Goal: Contribute content: Add original content to the website for others to see

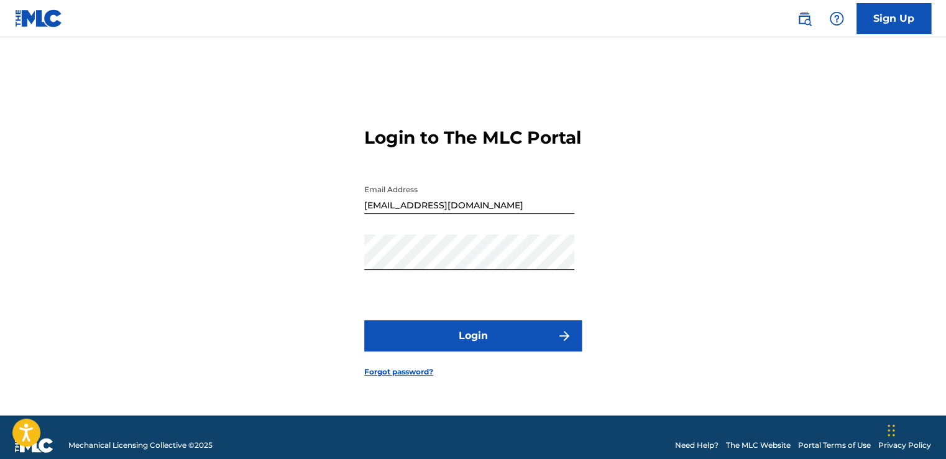
click at [479, 340] on button "Login" at bounding box center [473, 335] width 218 height 31
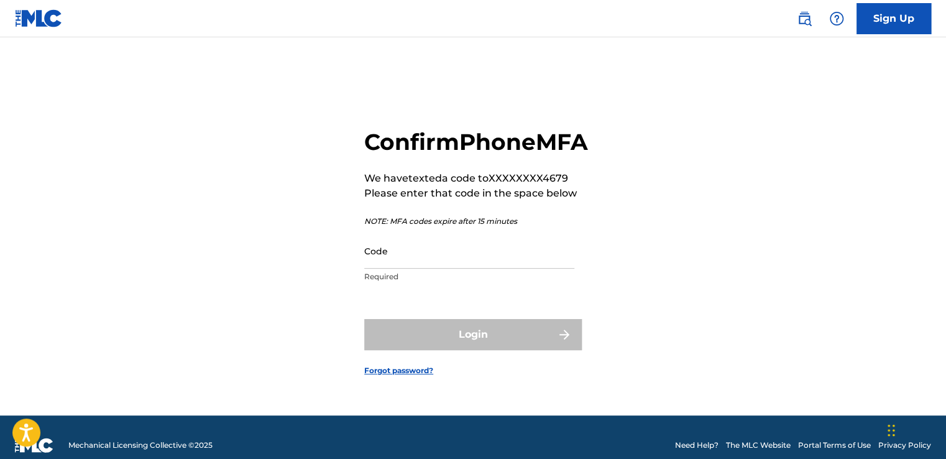
click at [459, 269] on input "Code" at bounding box center [469, 250] width 210 height 35
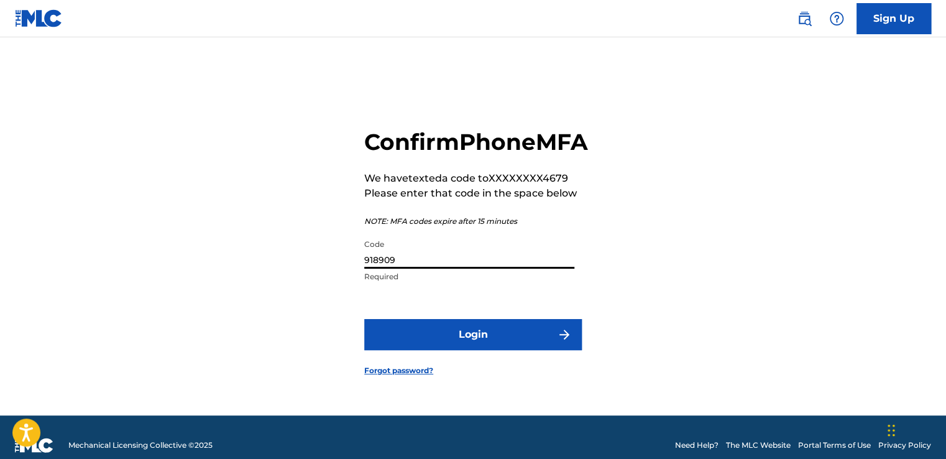
type input "918909"
click at [364, 319] on button "Login" at bounding box center [473, 334] width 218 height 31
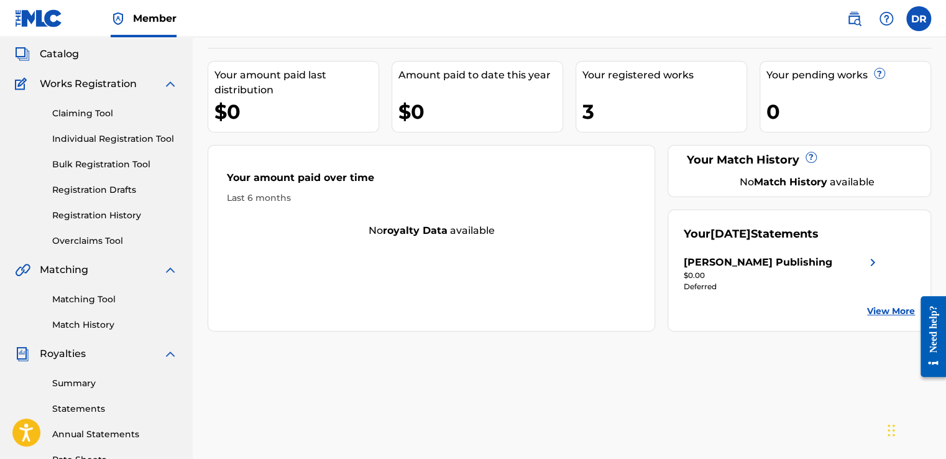
scroll to position [69, 0]
click at [87, 113] on link "Claiming Tool" at bounding box center [115, 114] width 126 height 13
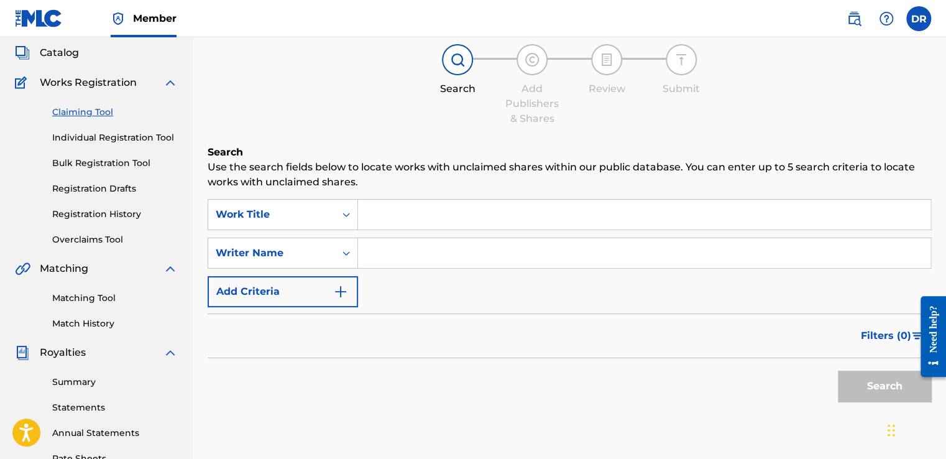
scroll to position [70, 0]
click at [99, 239] on link "Overclaims Tool" at bounding box center [115, 240] width 126 height 13
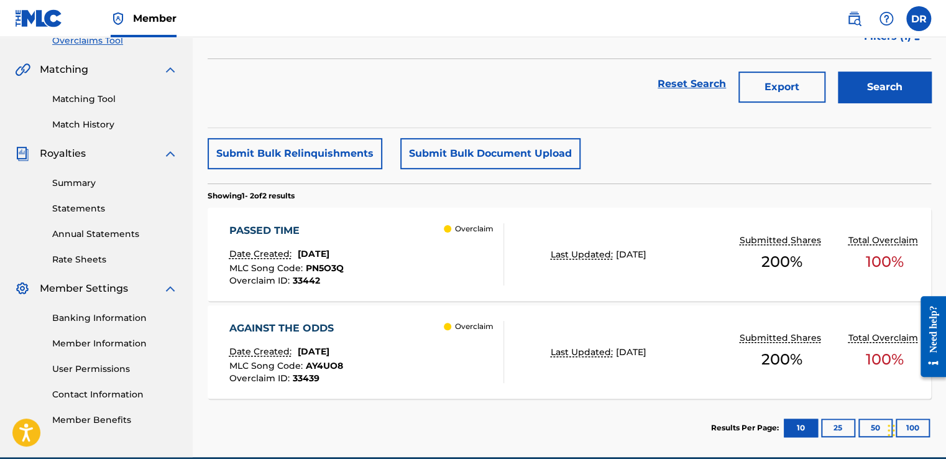
scroll to position [277, 0]
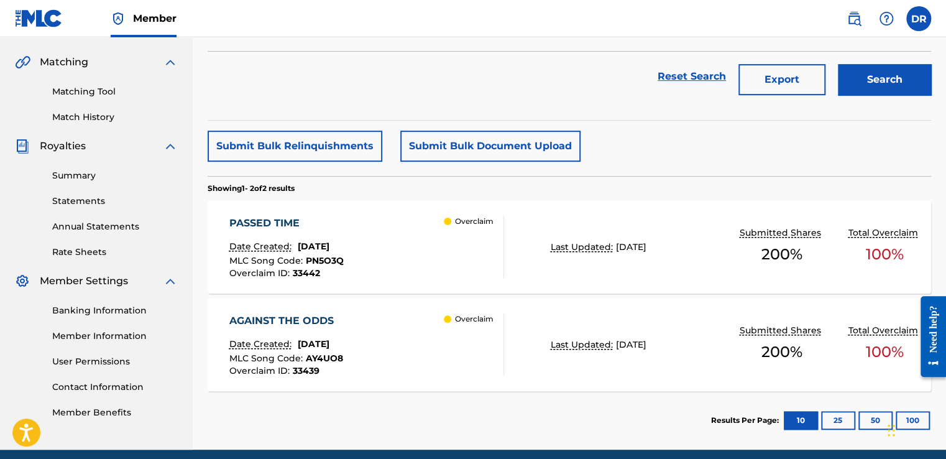
click at [388, 256] on div "PASSED TIME Date Created: [DATE] MLC Song Code : PN5O3Q Overclaim ID : 33442 Ov…" at bounding box center [366, 247] width 275 height 62
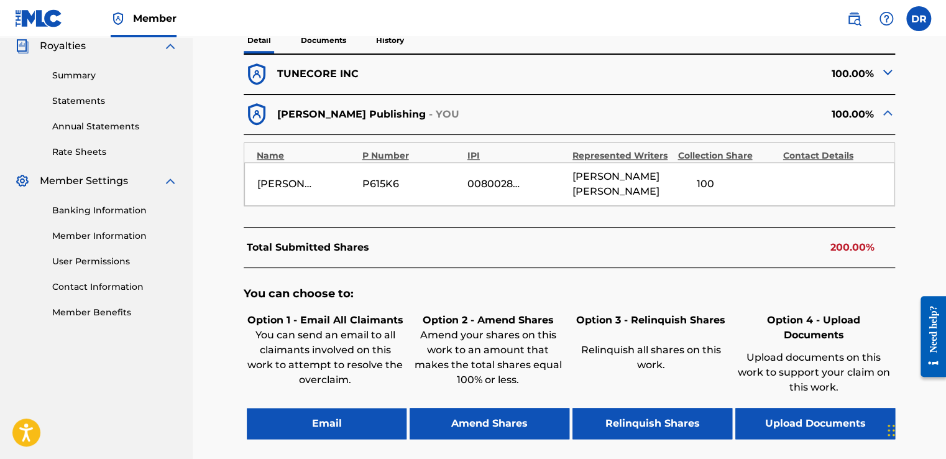
scroll to position [380, 0]
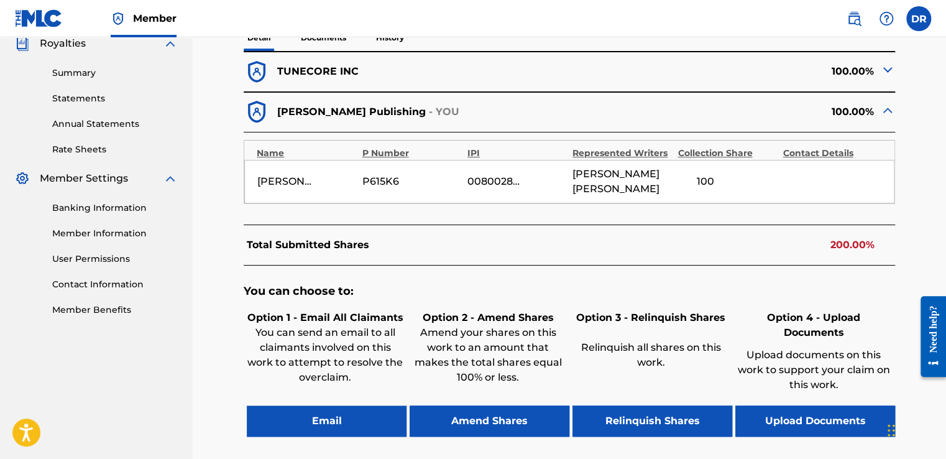
click at [512, 405] on button "Amend Shares" at bounding box center [490, 420] width 160 height 31
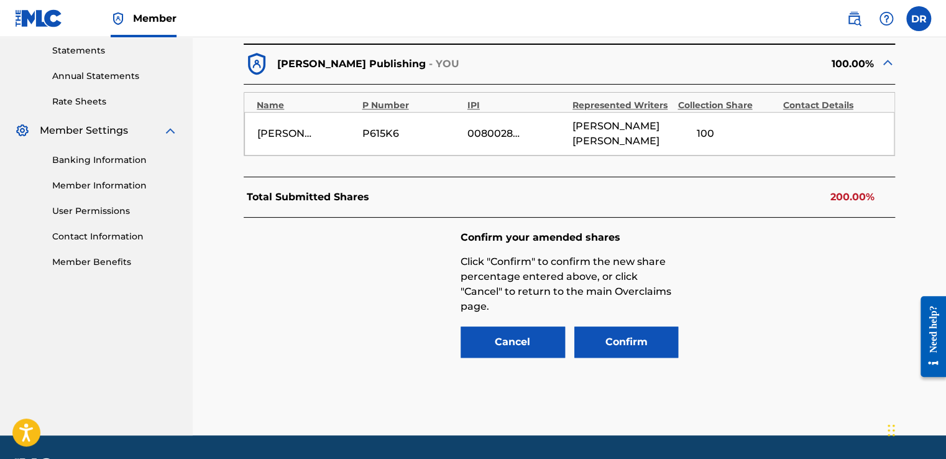
scroll to position [446, 0]
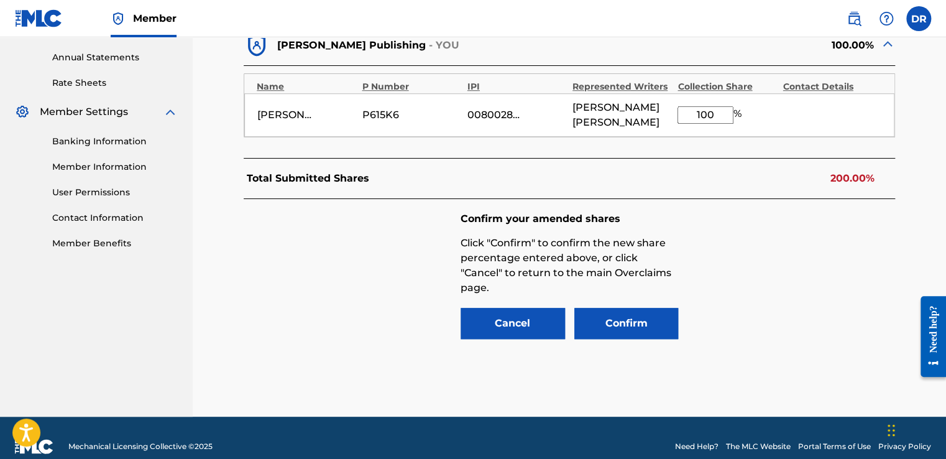
click at [639, 308] on button "Confirm" at bounding box center [626, 323] width 104 height 31
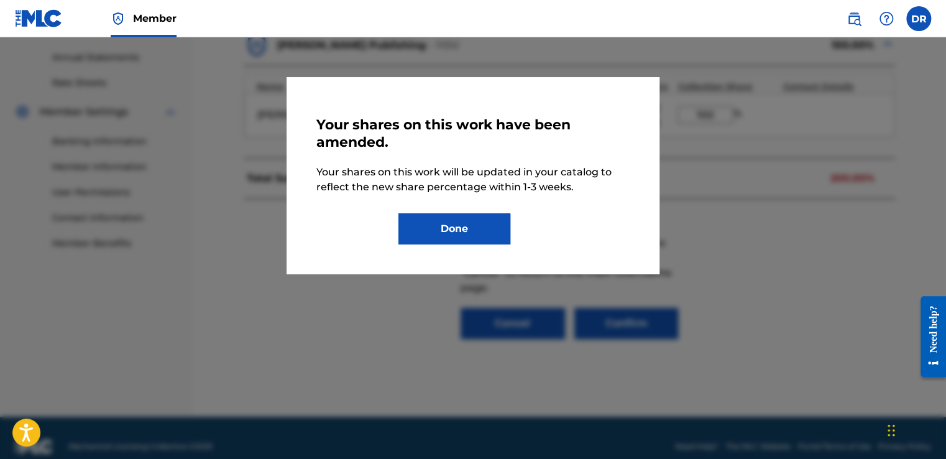
click at [467, 235] on button "Done" at bounding box center [454, 228] width 112 height 31
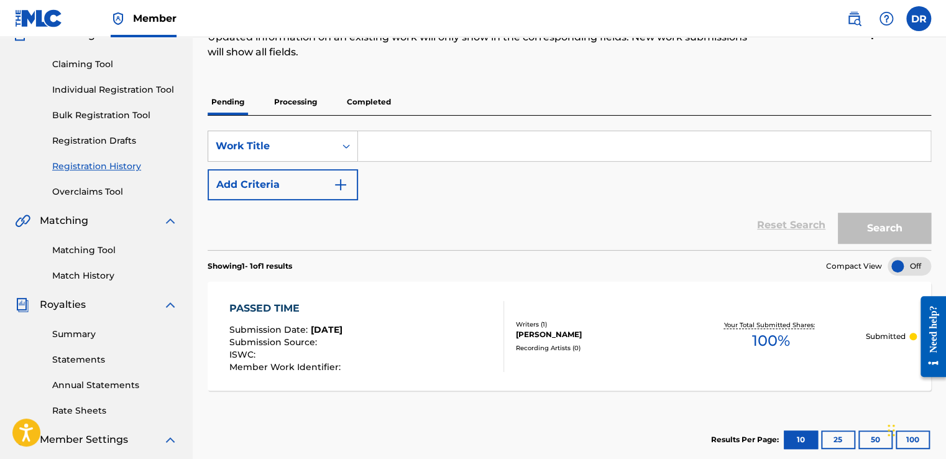
scroll to position [119, 0]
click at [96, 192] on link "Overclaims Tool" at bounding box center [115, 191] width 126 height 13
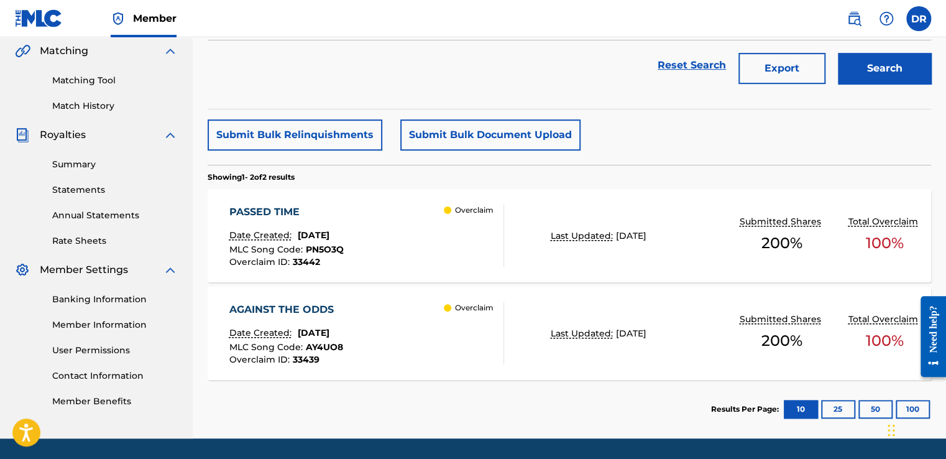
scroll to position [290, 0]
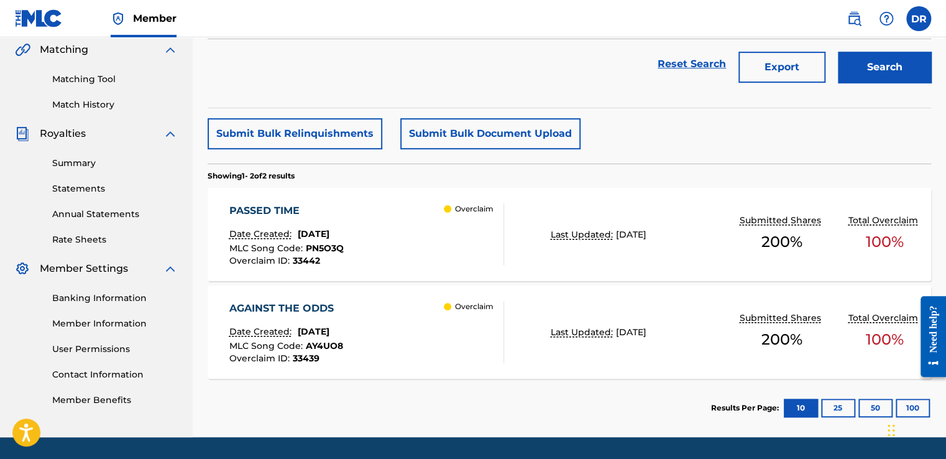
click at [472, 329] on div "Overclaim" at bounding box center [474, 332] width 60 height 62
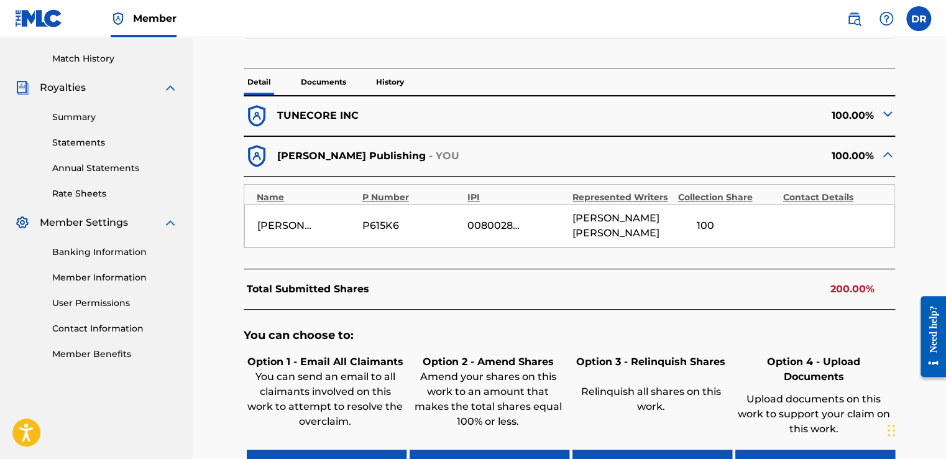
scroll to position [338, 0]
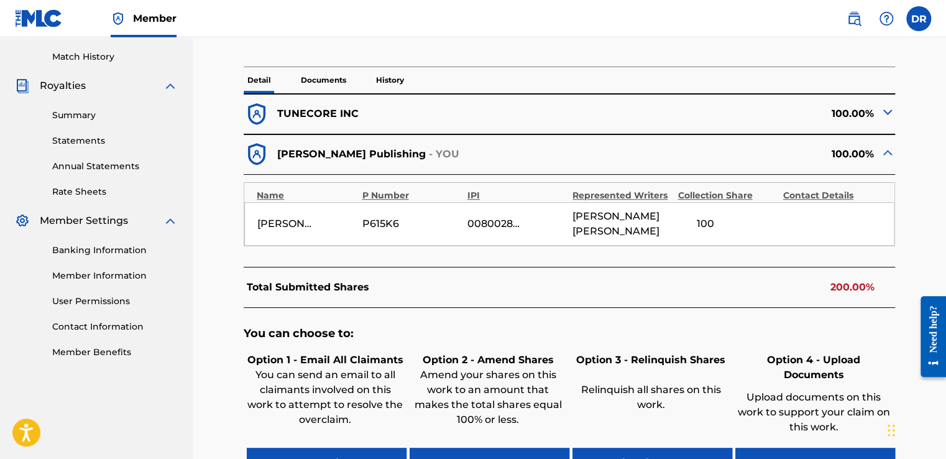
click at [500, 448] on button "Amend Shares" at bounding box center [490, 463] width 160 height 31
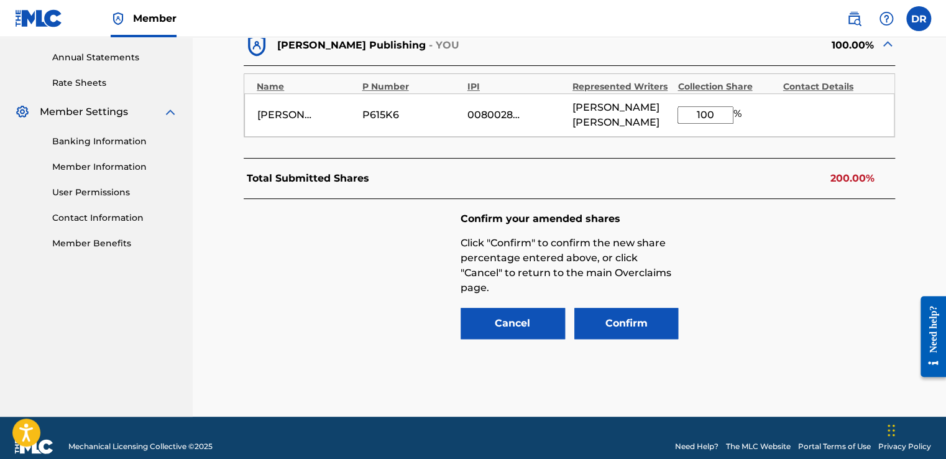
scroll to position [448, 0]
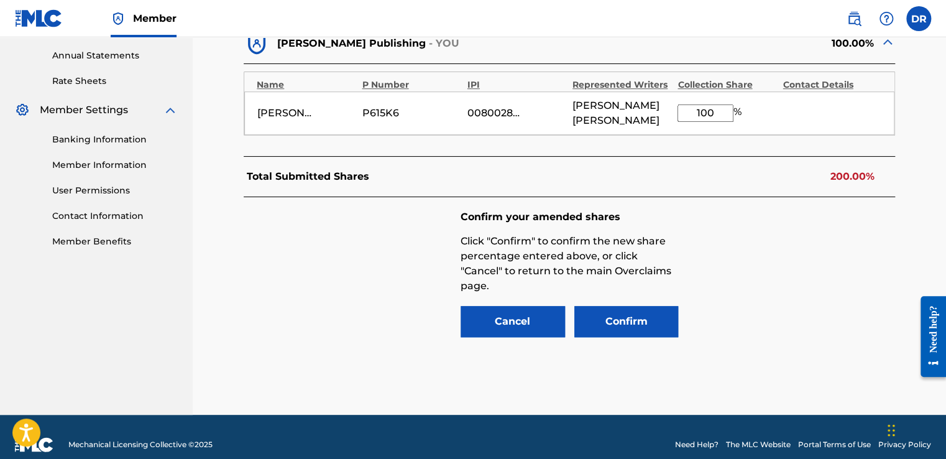
click at [627, 306] on button "Confirm" at bounding box center [626, 321] width 104 height 31
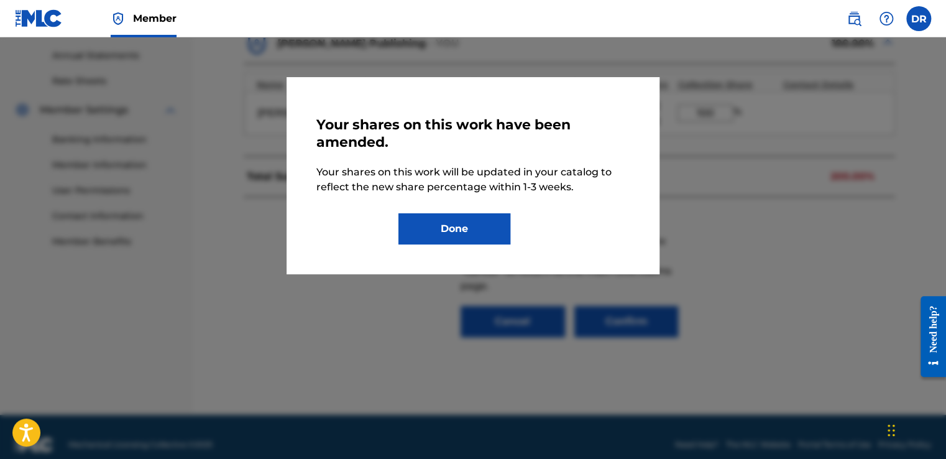
click at [453, 232] on button "Done" at bounding box center [454, 228] width 112 height 31
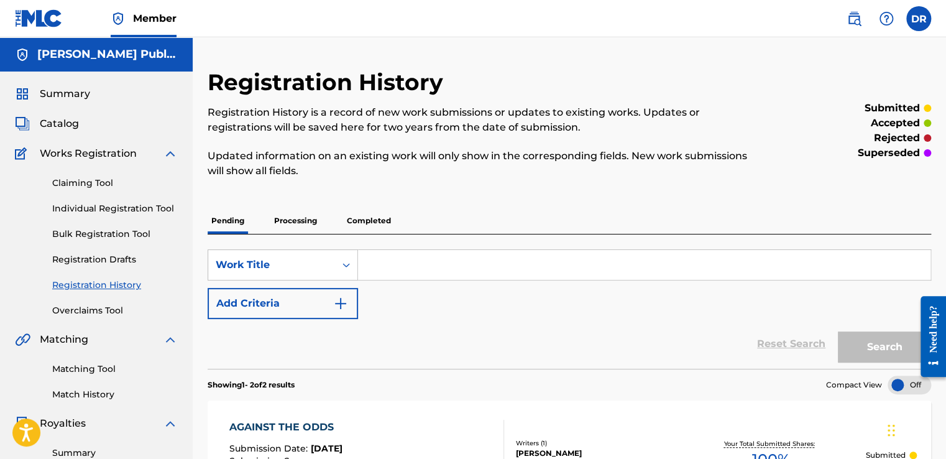
click at [114, 212] on link "Individual Registration Tool" at bounding box center [115, 208] width 126 height 13
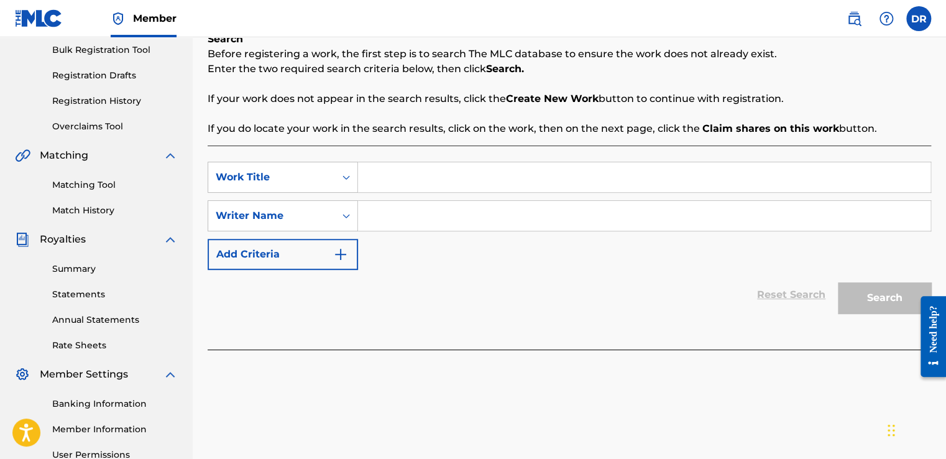
scroll to position [175, 0]
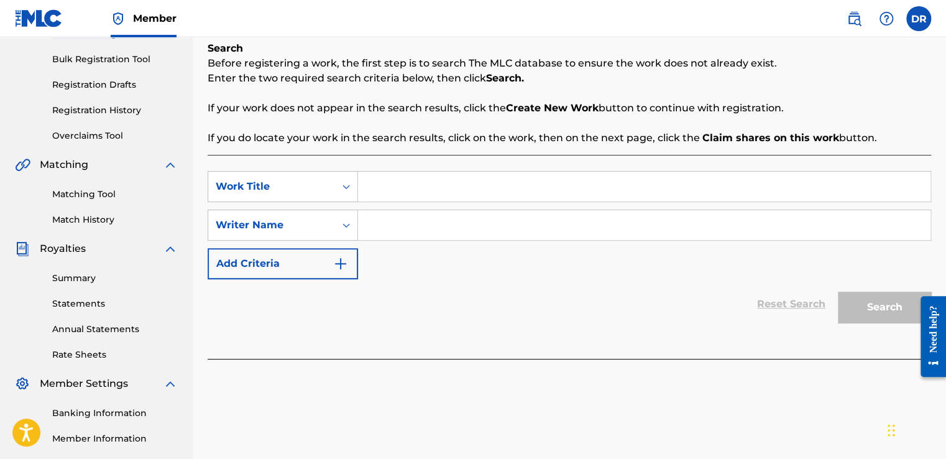
click at [395, 173] on input "Search Form" at bounding box center [644, 187] width 573 height 30
type input "Otherside"
click at [401, 225] on input "Search Form" at bounding box center [644, 225] width 573 height 30
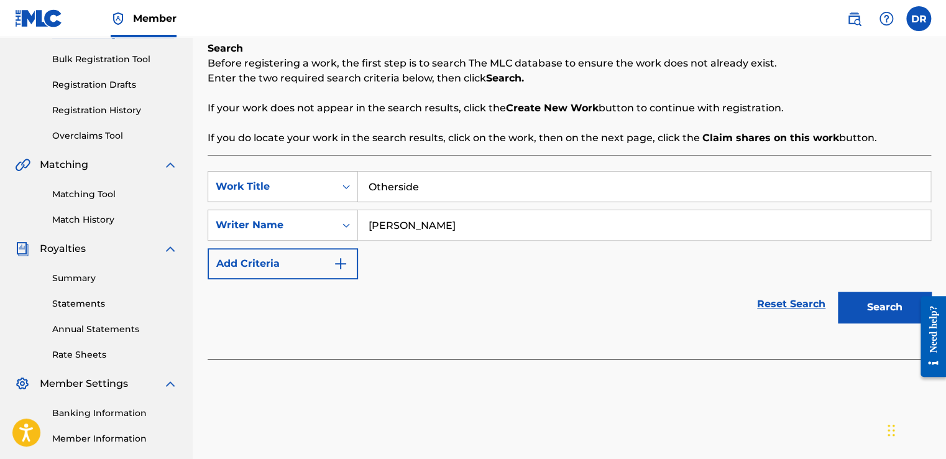
type input "[PERSON_NAME]"
click at [838, 292] on button "Search" at bounding box center [884, 307] width 93 height 31
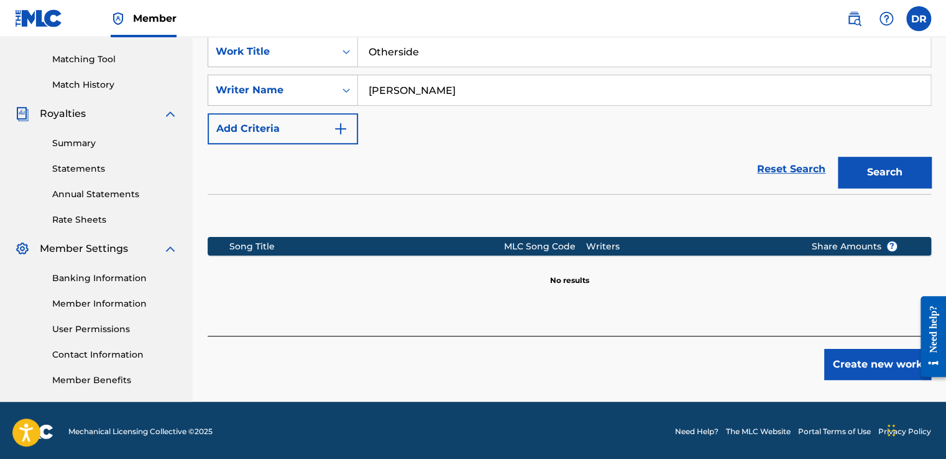
scroll to position [311, 0]
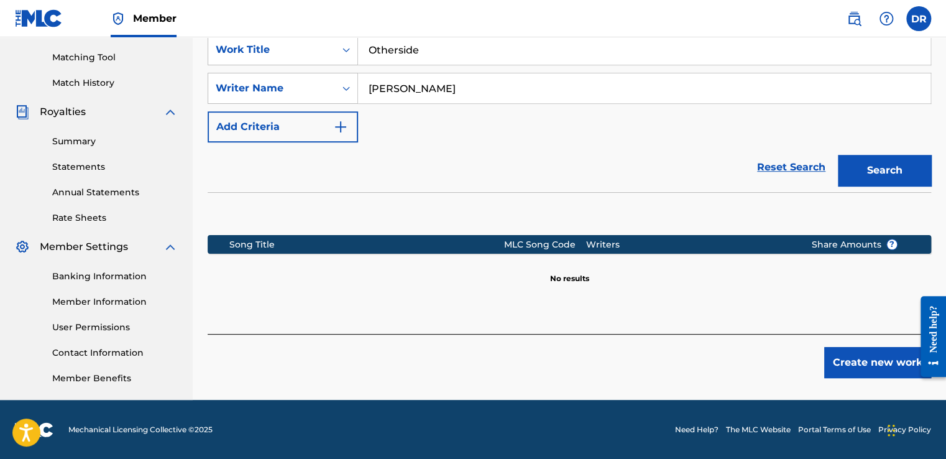
click at [873, 364] on button "Create new work" at bounding box center [877, 362] width 107 height 31
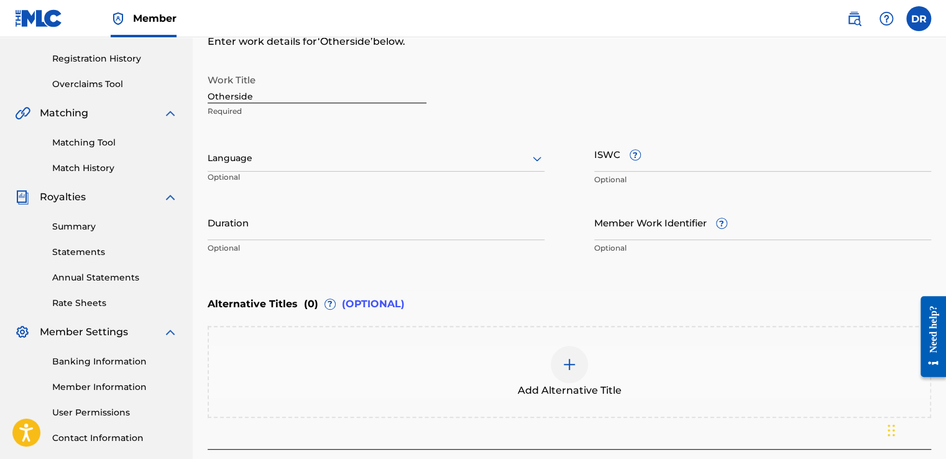
scroll to position [225, 0]
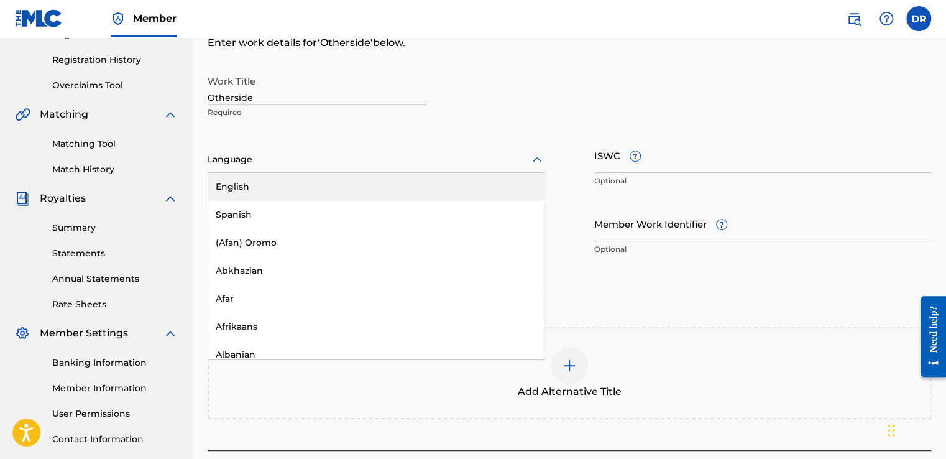
click at [536, 161] on icon at bounding box center [537, 159] width 15 height 15
click at [280, 182] on div "English" at bounding box center [376, 187] width 336 height 28
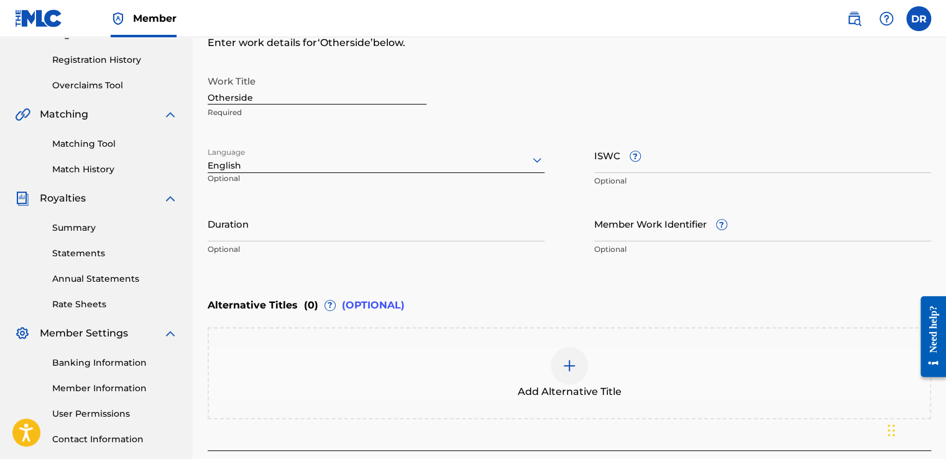
click at [402, 236] on input "Duration" at bounding box center [376, 223] width 337 height 35
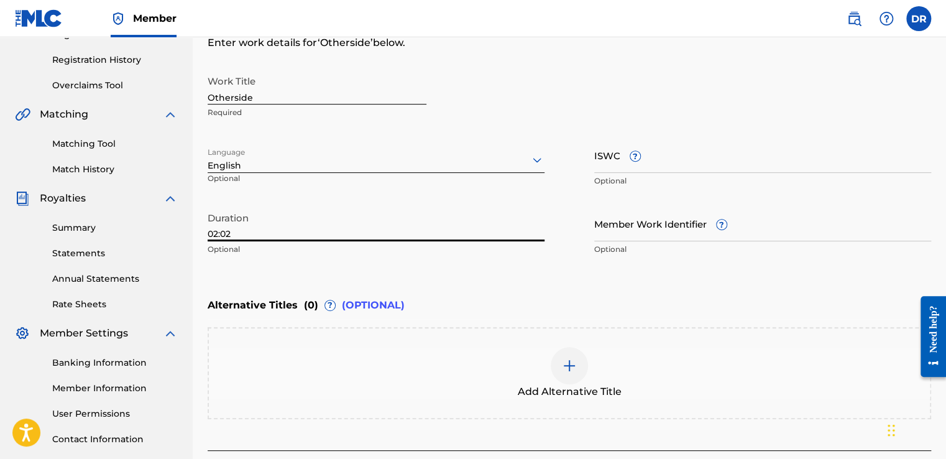
type input "02:02"
click at [679, 163] on input "ISWC ?" at bounding box center [762, 154] width 337 height 35
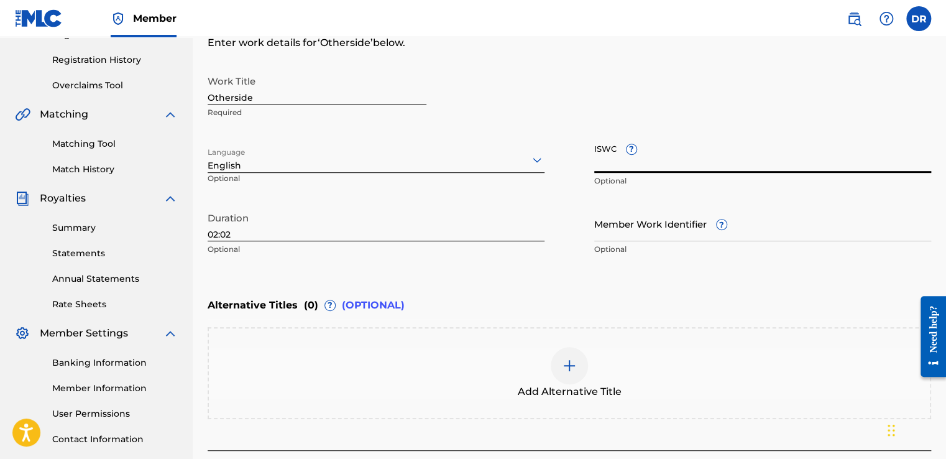
paste input "T-332.671.264-1"
type input "T-332.671.264-1"
click at [695, 232] on input "Member Work Identifier ?" at bounding box center [762, 223] width 337 height 35
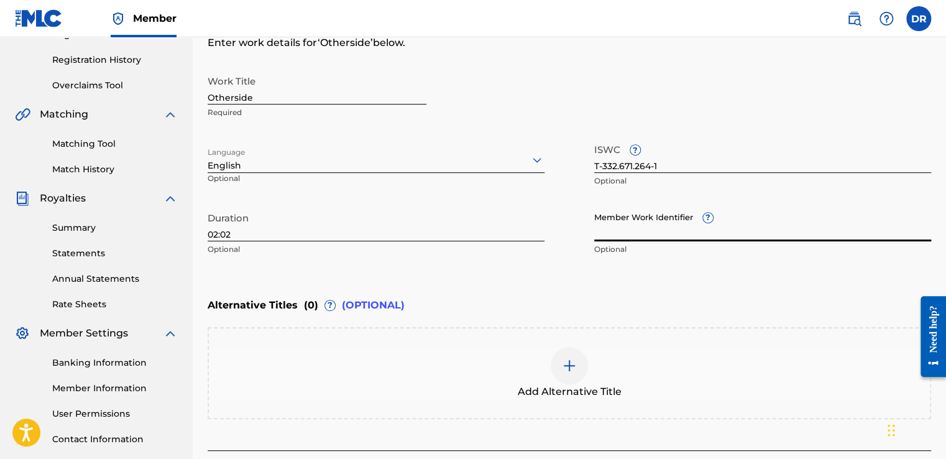
paste input "73260627"
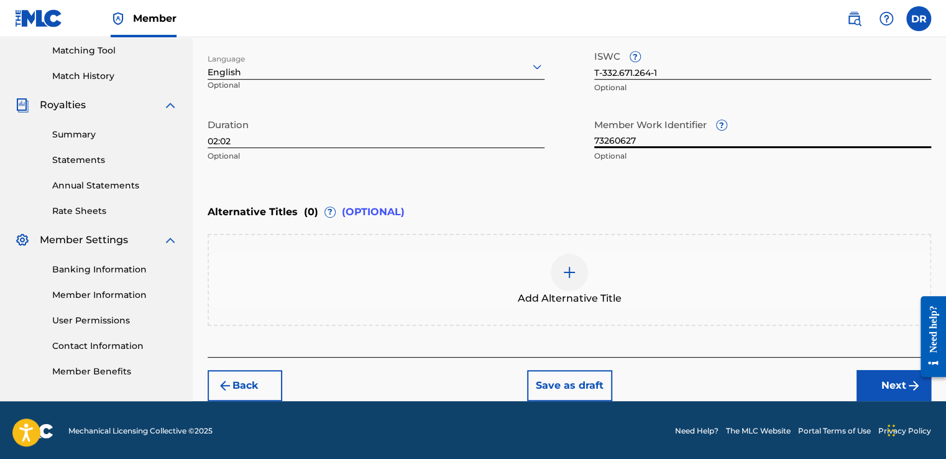
type input "73260627"
click at [574, 269] on img at bounding box center [569, 272] width 15 height 15
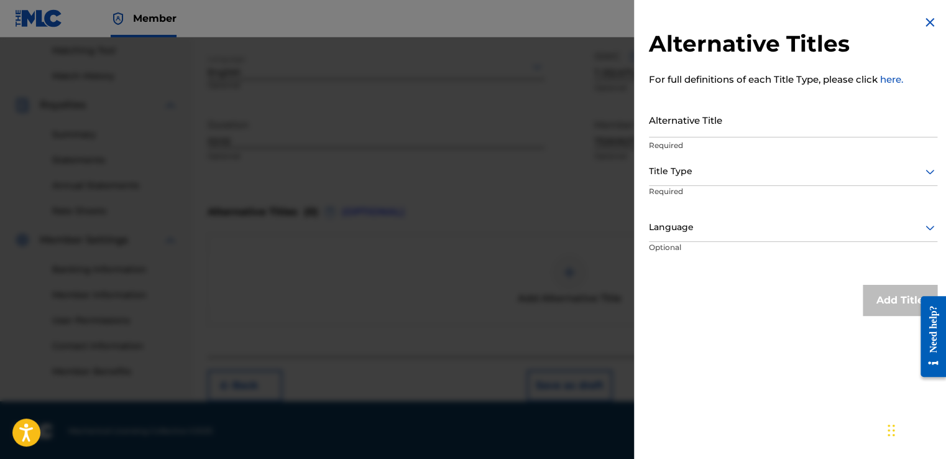
click at [737, 124] on input "Alternative Title" at bounding box center [793, 119] width 288 height 35
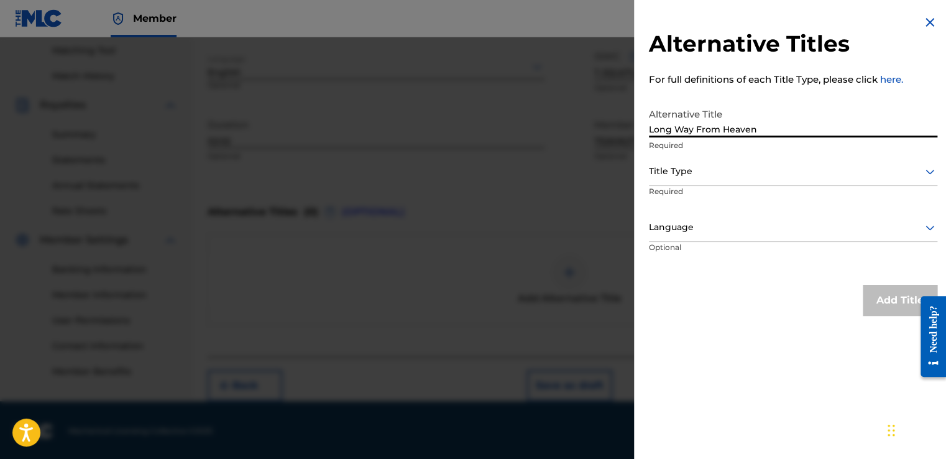
type input "Long Way From Heaven"
click at [780, 172] on div at bounding box center [793, 171] width 288 height 16
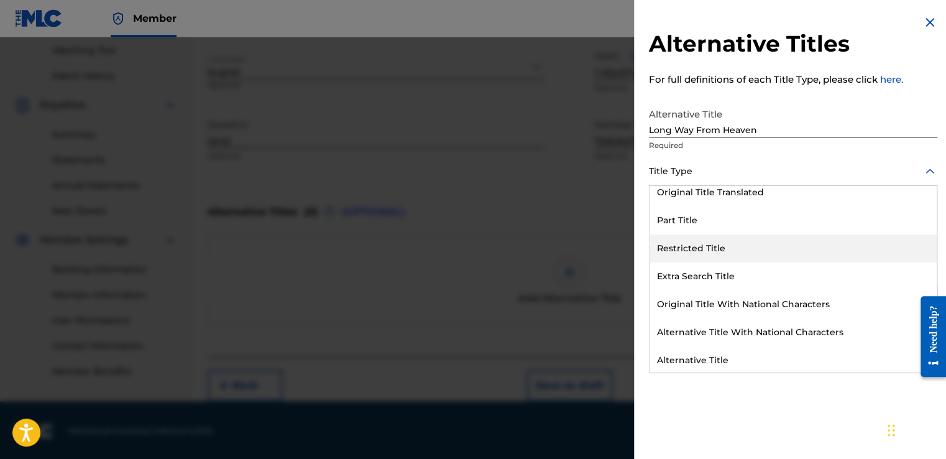
scroll to position [121, 0]
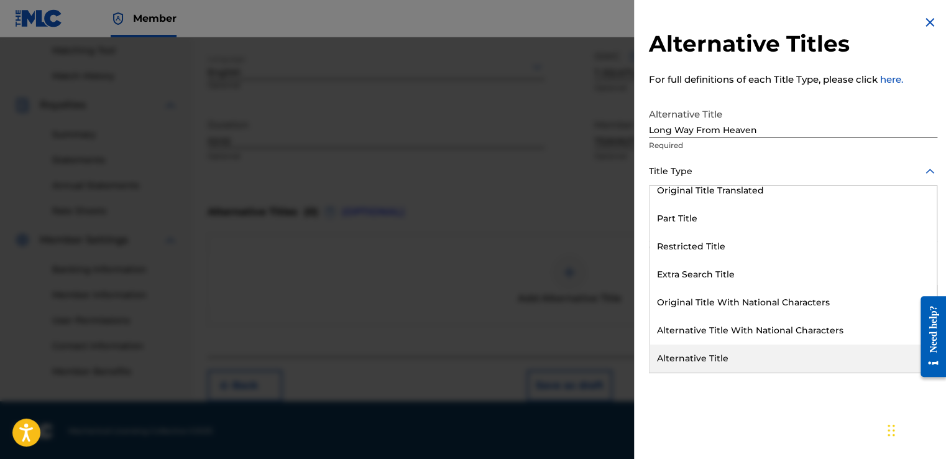
click at [721, 356] on div "Alternative Title" at bounding box center [793, 358] width 287 height 28
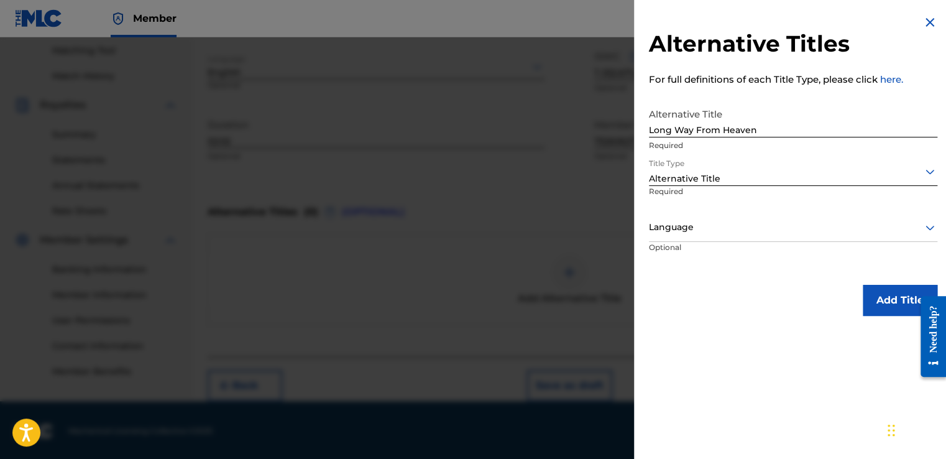
click at [852, 228] on div at bounding box center [793, 227] width 288 height 16
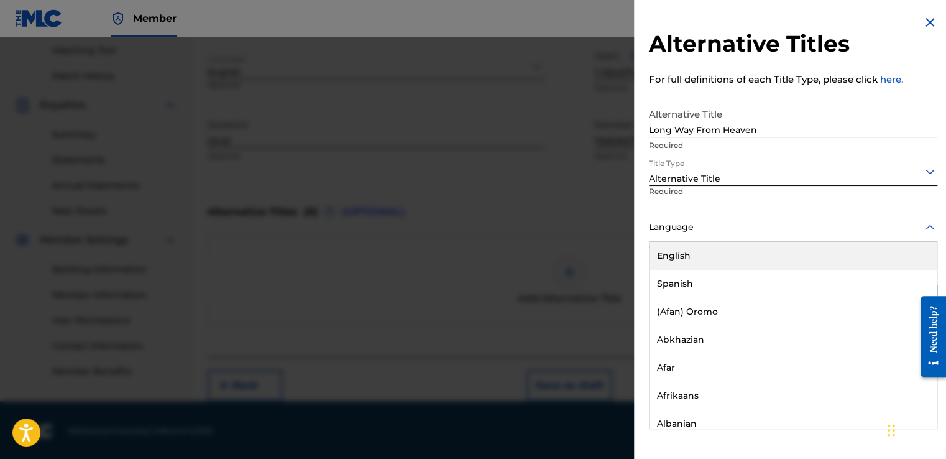
click at [682, 254] on div "English" at bounding box center [793, 256] width 287 height 28
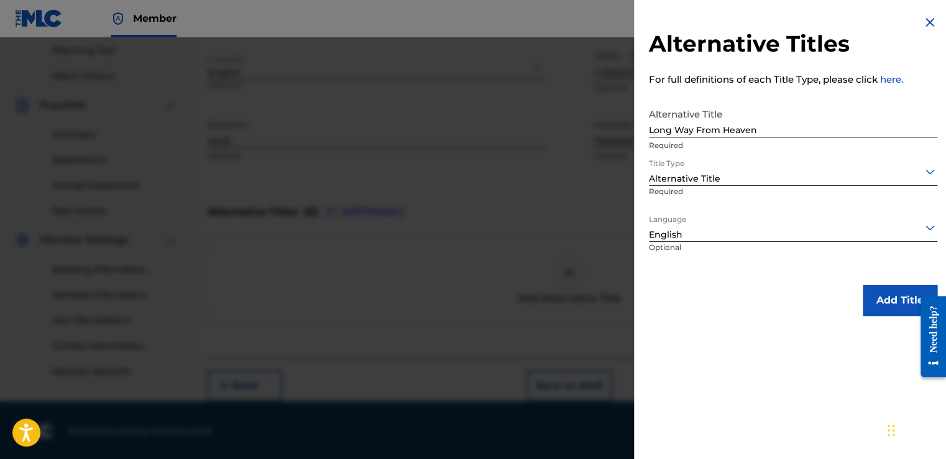
click at [888, 305] on button "Add Title" at bounding box center [900, 300] width 75 height 31
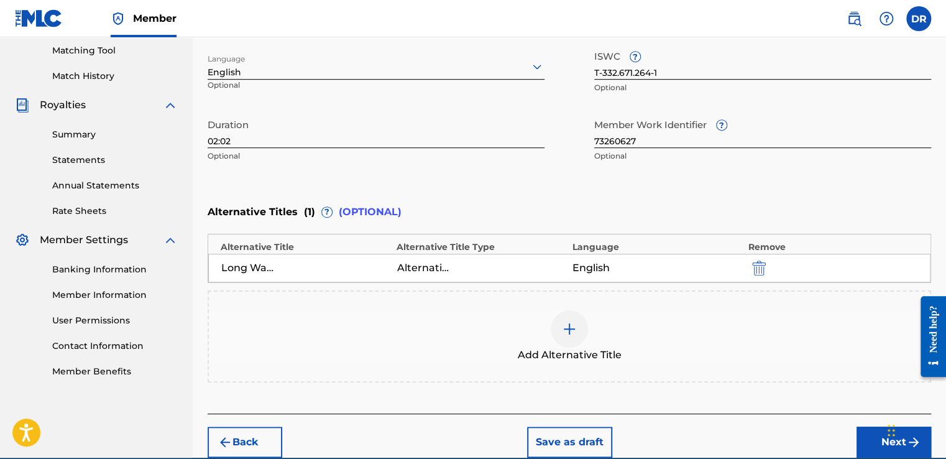
click at [865, 442] on button "Next" at bounding box center [894, 441] width 75 height 31
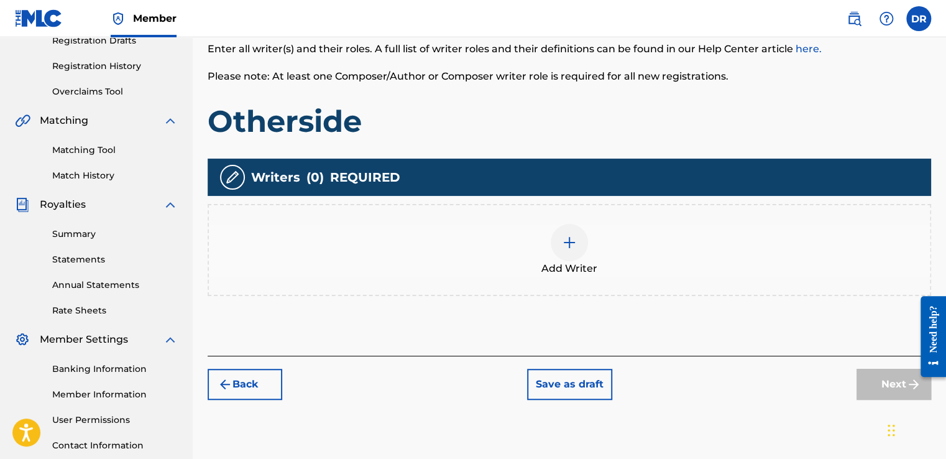
scroll to position [223, 0]
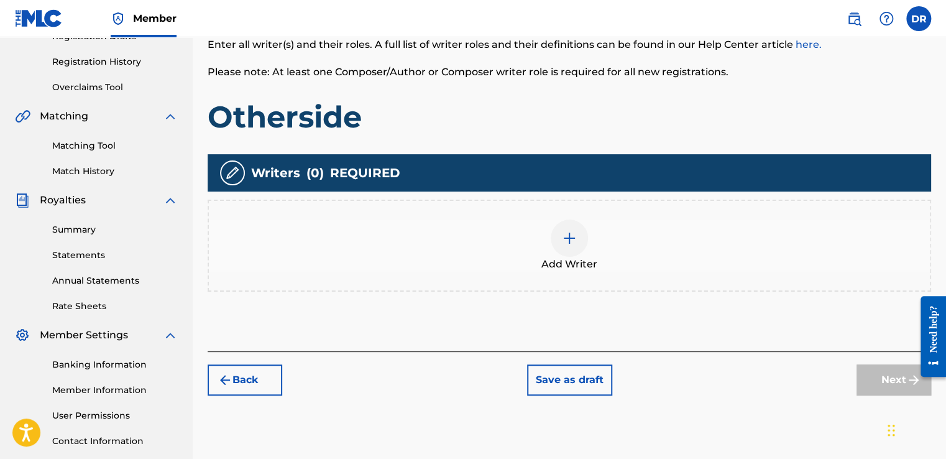
click at [566, 231] on img at bounding box center [569, 238] width 15 height 15
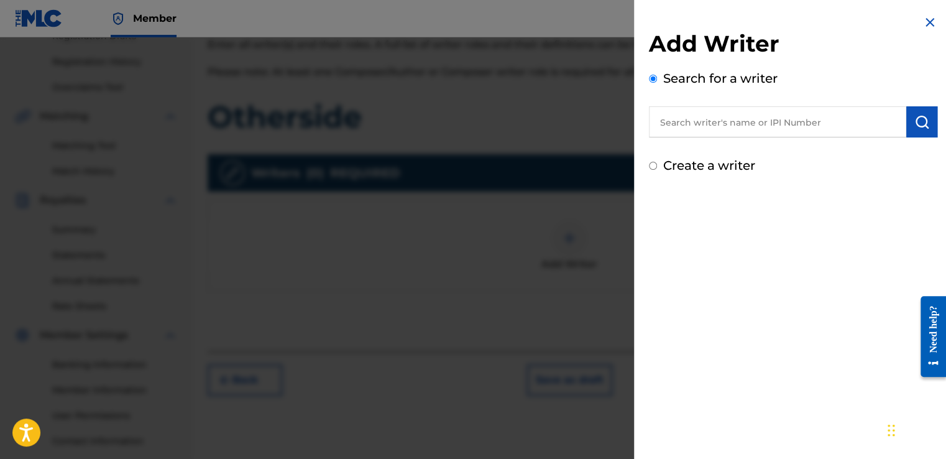
click at [712, 119] on input "text" at bounding box center [777, 121] width 257 height 31
type input "d"
type input "[PERSON_NAME] [PERSON_NAME]"
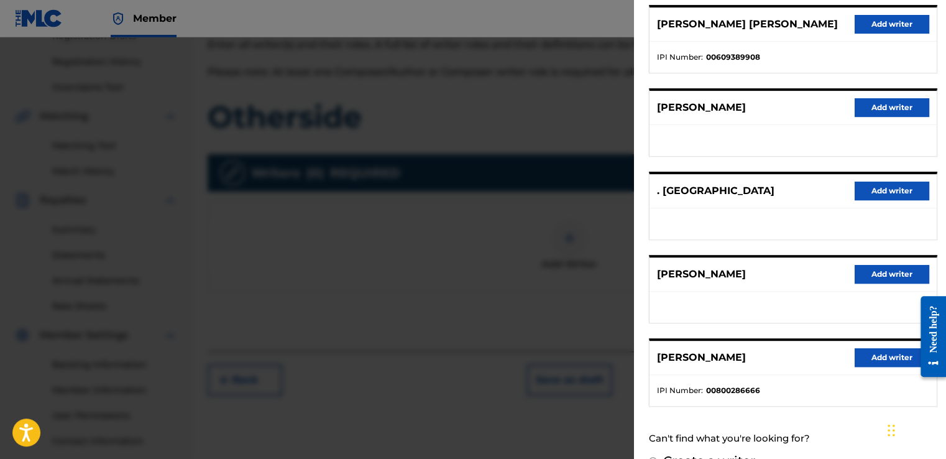
scroll to position [184, 0]
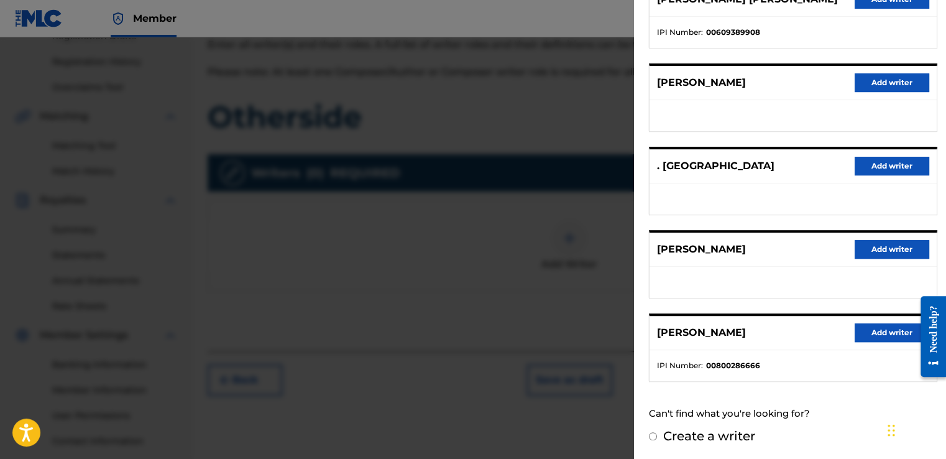
click at [867, 337] on button "Add writer" at bounding box center [892, 332] width 75 height 19
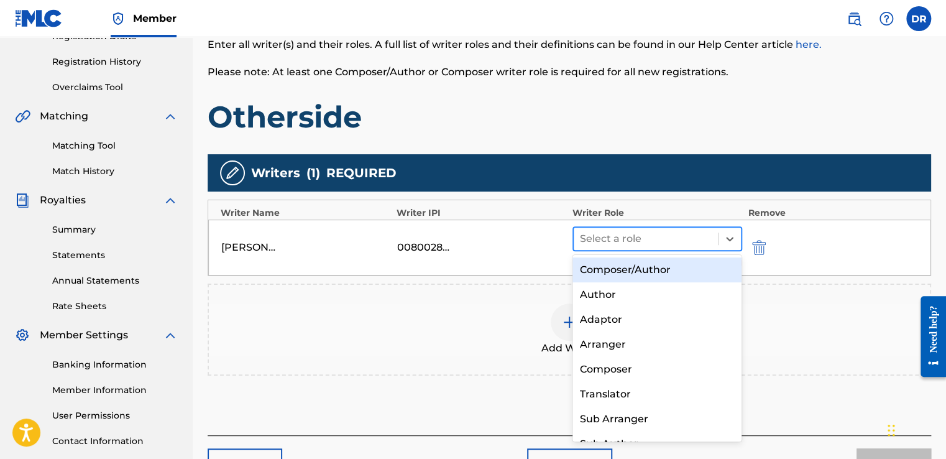
click at [695, 233] on div at bounding box center [646, 238] width 132 height 17
click at [642, 275] on div "Composer/Author" at bounding box center [658, 269] width 170 height 25
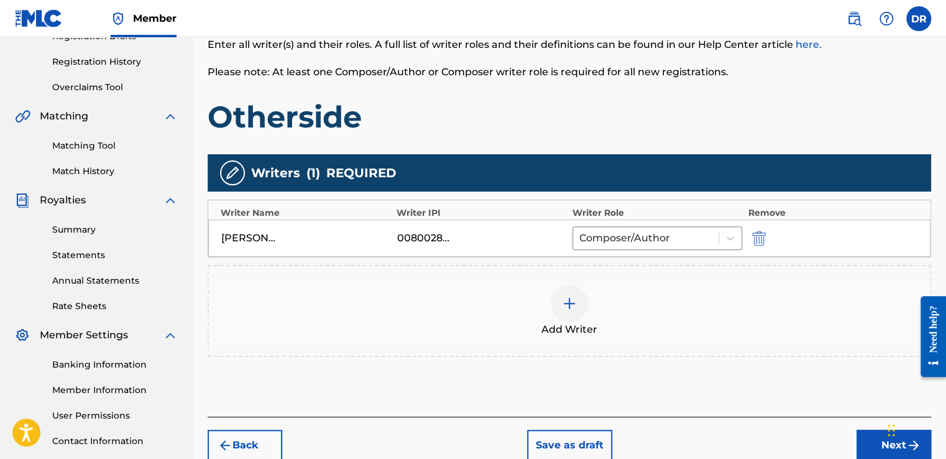
scroll to position [311, 0]
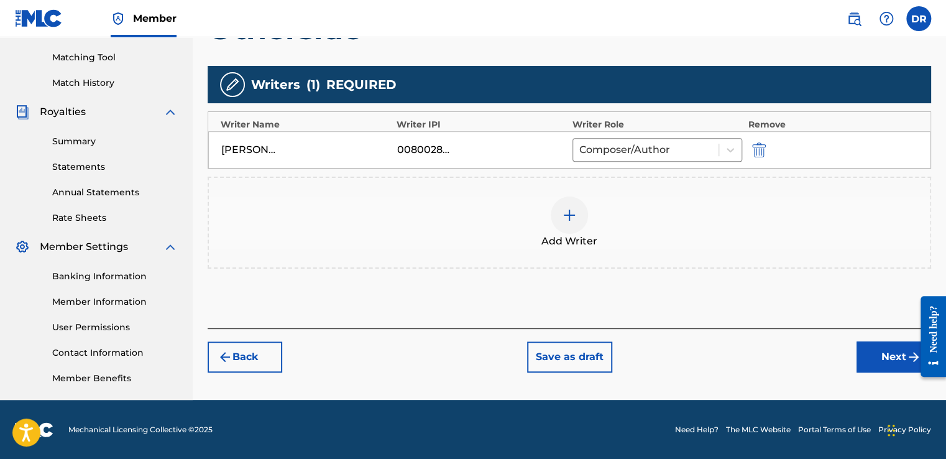
click at [878, 362] on button "Next" at bounding box center [894, 356] width 75 height 31
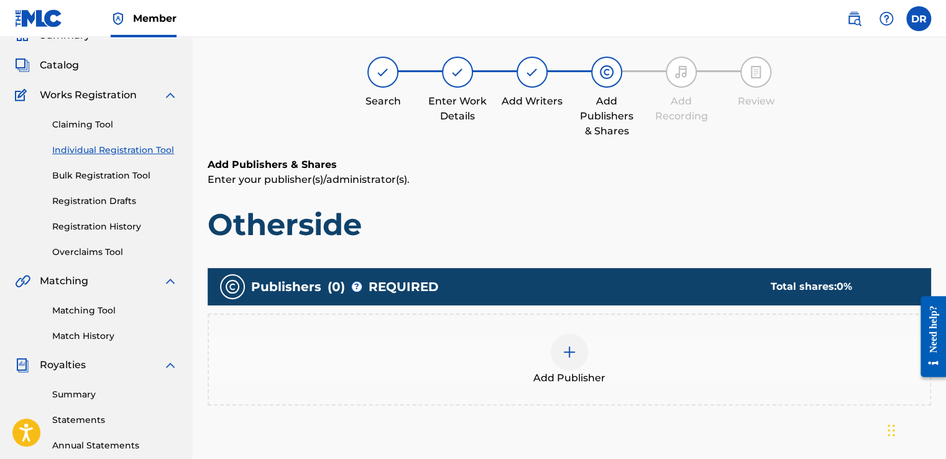
scroll to position [56, 0]
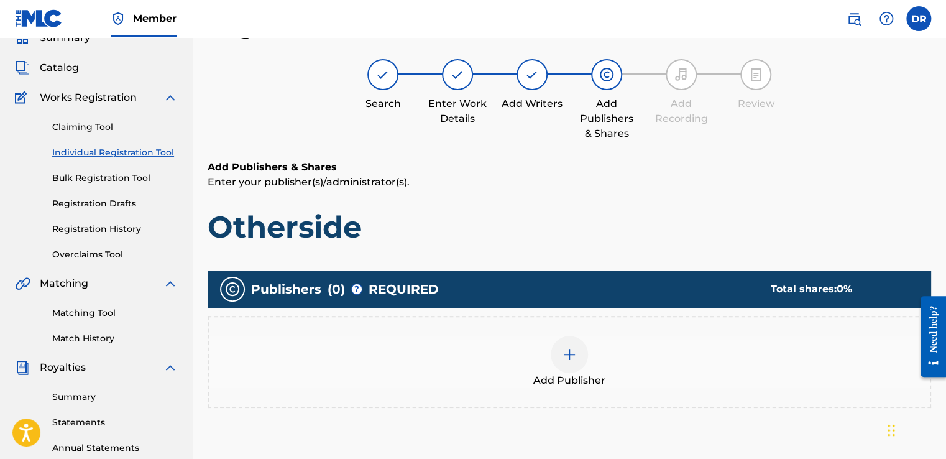
click at [574, 350] on img at bounding box center [569, 354] width 15 height 15
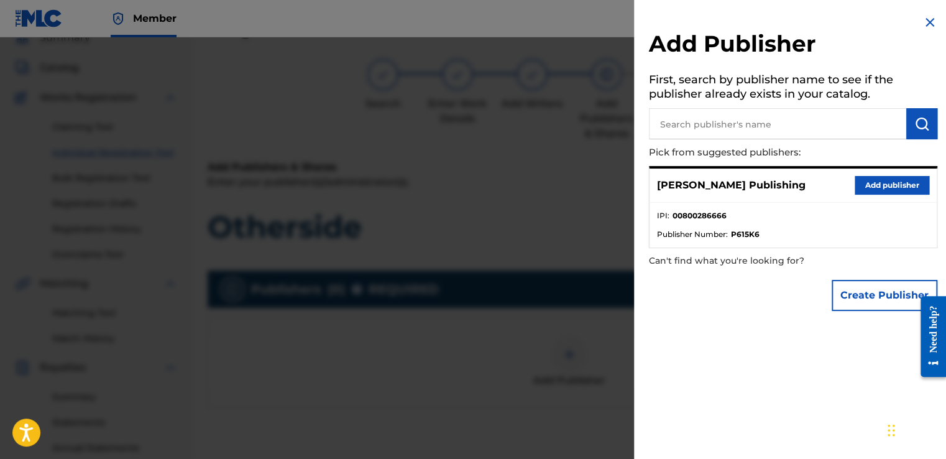
click at [734, 123] on input "text" at bounding box center [777, 123] width 257 height 31
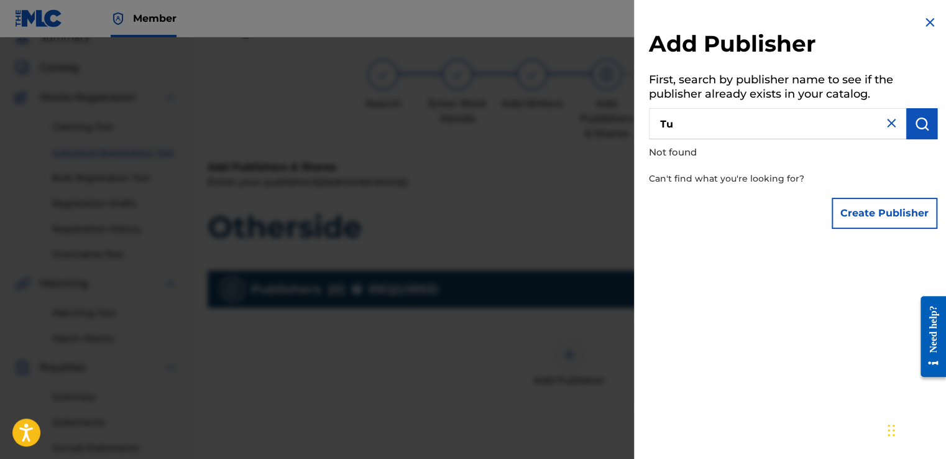
type input "T"
type input "d"
click at [928, 19] on img at bounding box center [930, 22] width 15 height 15
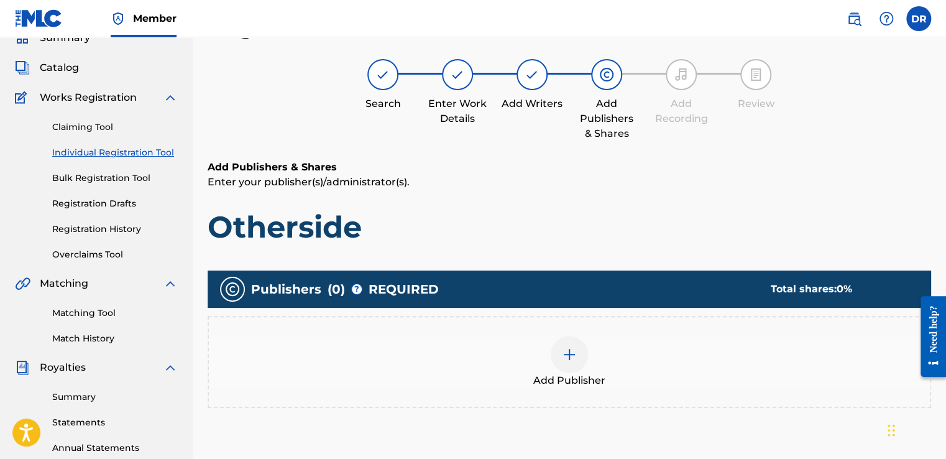
click at [572, 347] on img at bounding box center [569, 354] width 15 height 15
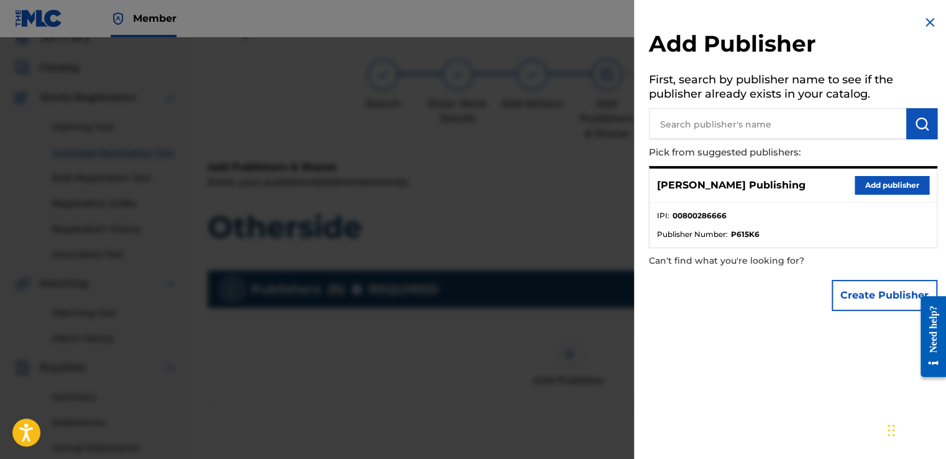
click at [893, 182] on button "Add publisher" at bounding box center [892, 185] width 75 height 19
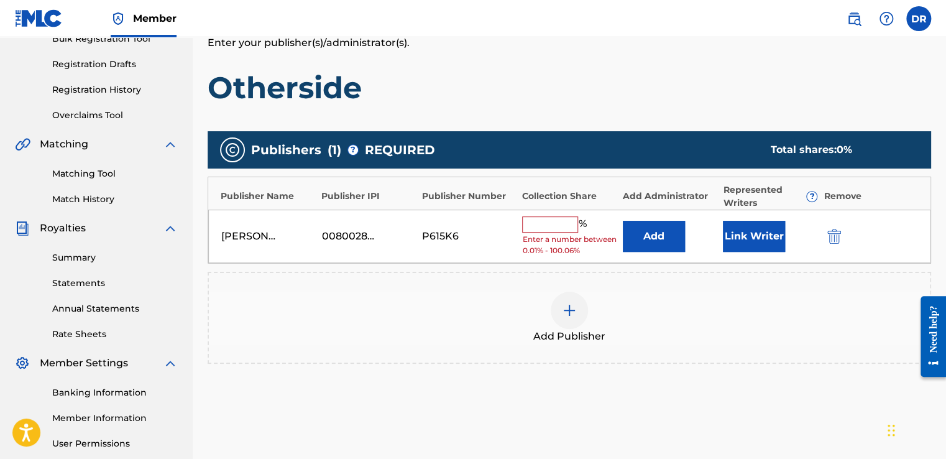
scroll to position [196, 0]
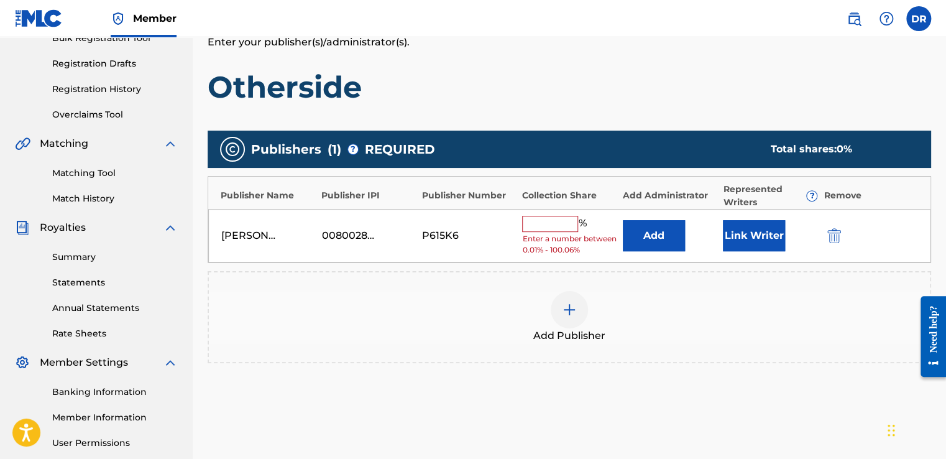
click at [553, 221] on input "text" at bounding box center [550, 224] width 56 height 16
type input "100"
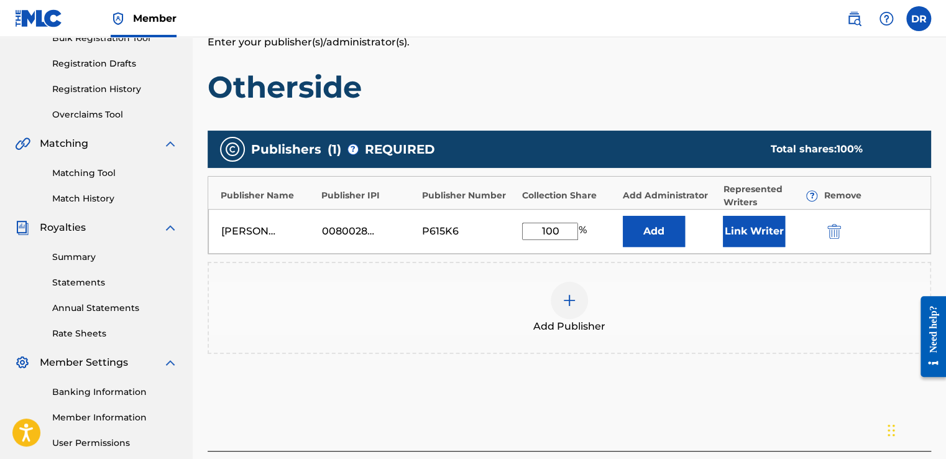
click at [665, 233] on button "Add" at bounding box center [654, 231] width 62 height 31
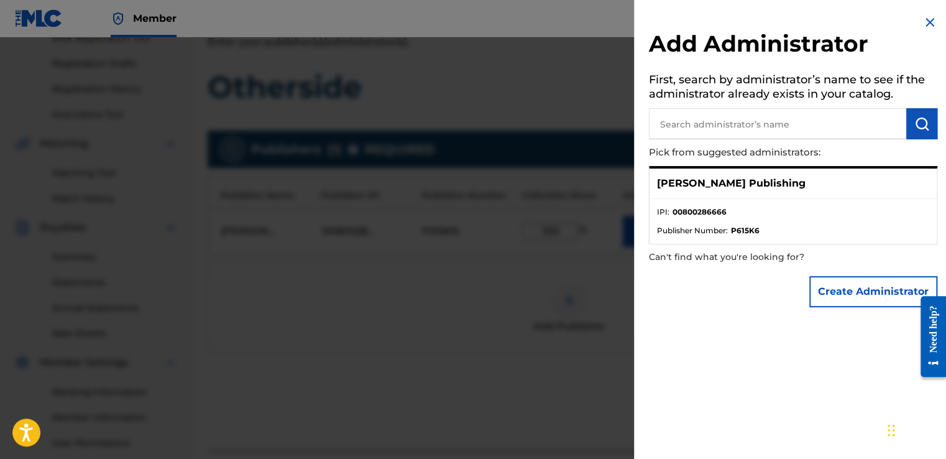
click at [737, 126] on input "text" at bounding box center [777, 123] width 257 height 31
type input "Tunecore Inc"
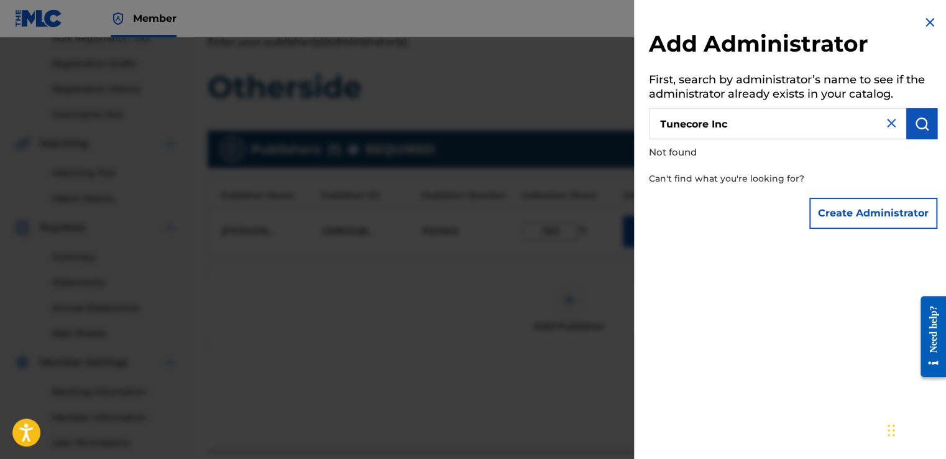
click at [928, 21] on img at bounding box center [930, 22] width 15 height 15
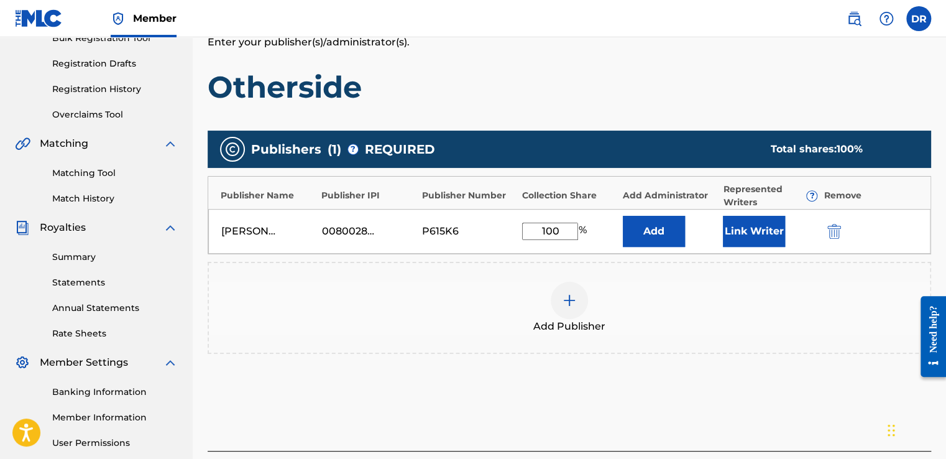
click at [763, 236] on button "Link Writer" at bounding box center [754, 231] width 62 height 31
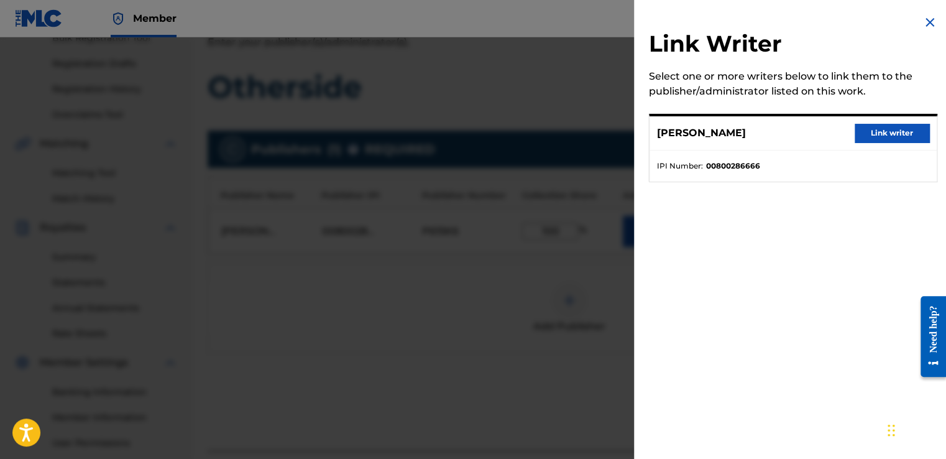
click at [891, 134] on button "Link writer" at bounding box center [892, 133] width 75 height 19
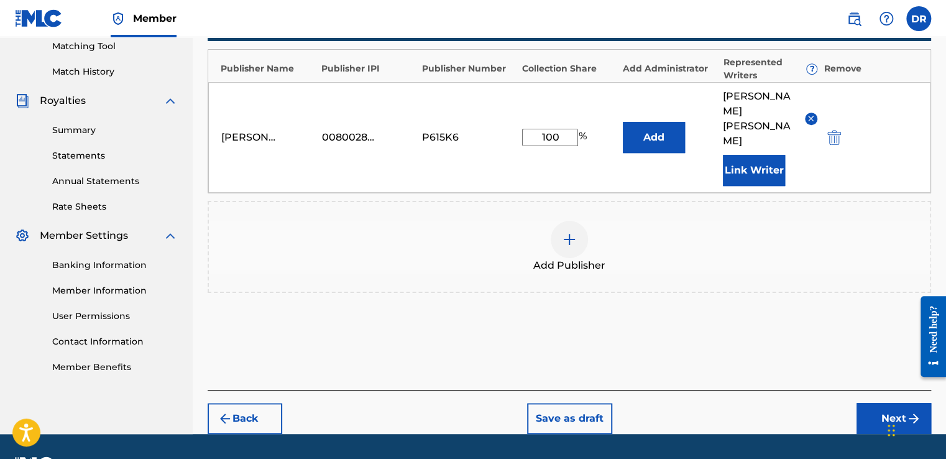
scroll to position [323, 0]
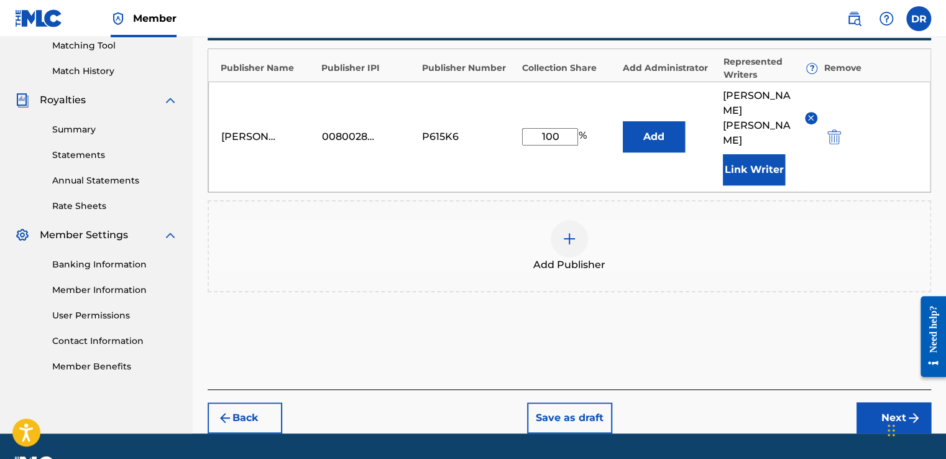
click at [890, 402] on button "Next" at bounding box center [894, 417] width 75 height 31
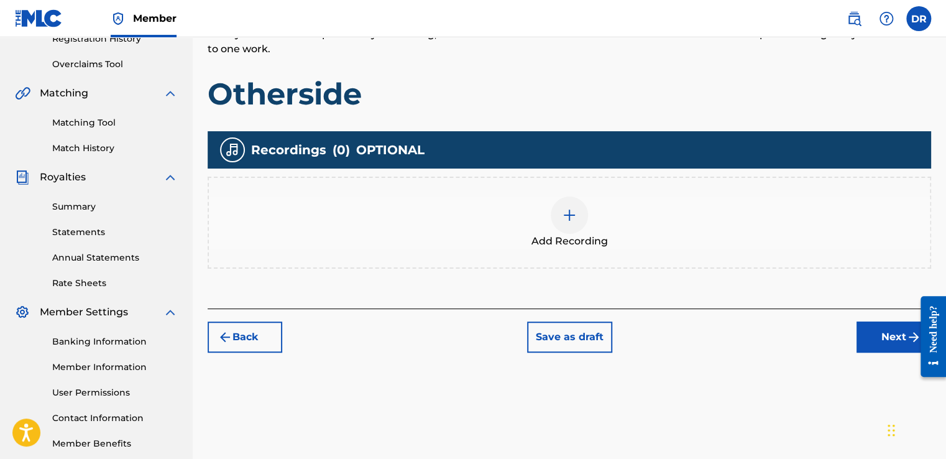
scroll to position [247, 0]
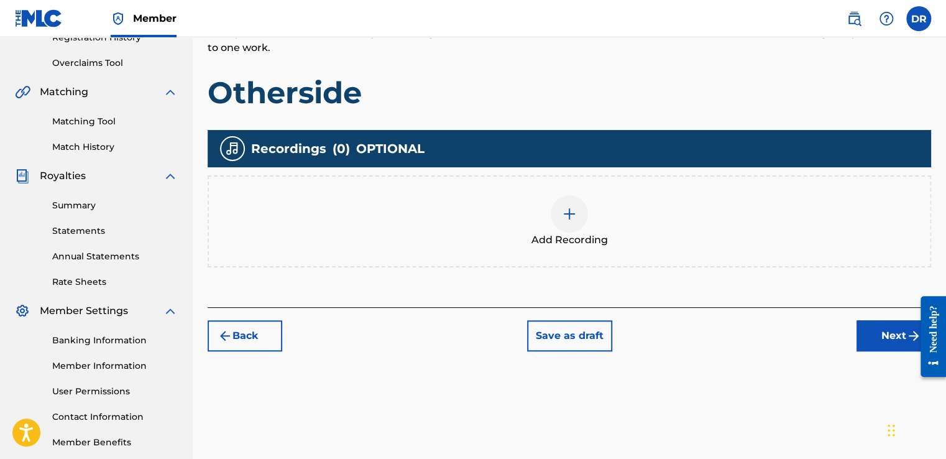
click at [569, 216] on img at bounding box center [569, 213] width 15 height 15
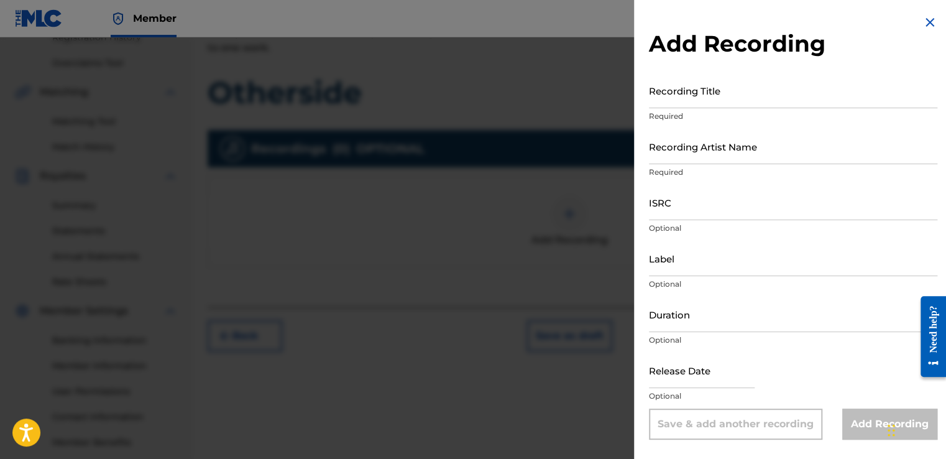
click at [731, 96] on input "Recording Title" at bounding box center [793, 90] width 288 height 35
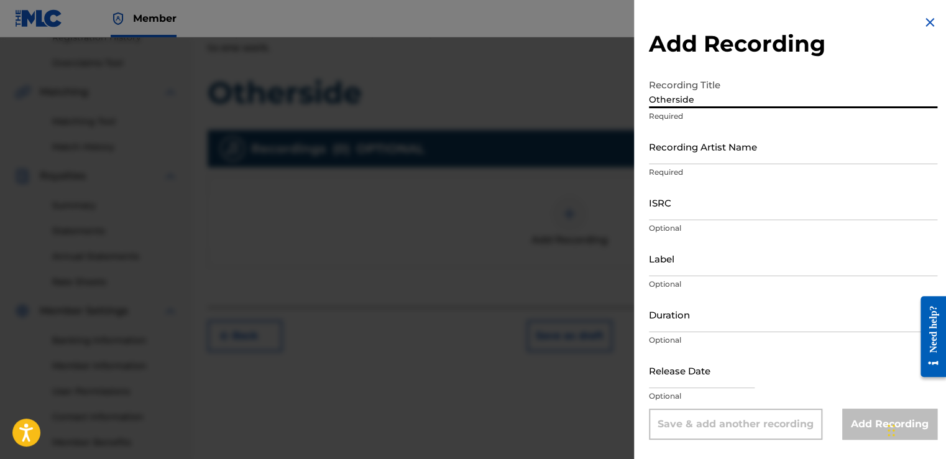
type input "Otherside"
click at [713, 154] on input "Recording Artist Name" at bounding box center [793, 146] width 288 height 35
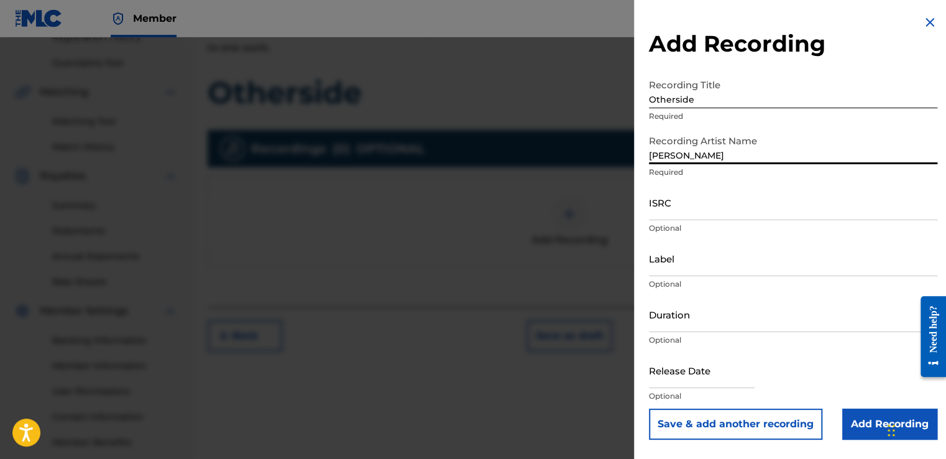
type input "[PERSON_NAME]"
paste input "TCAJX2562392"
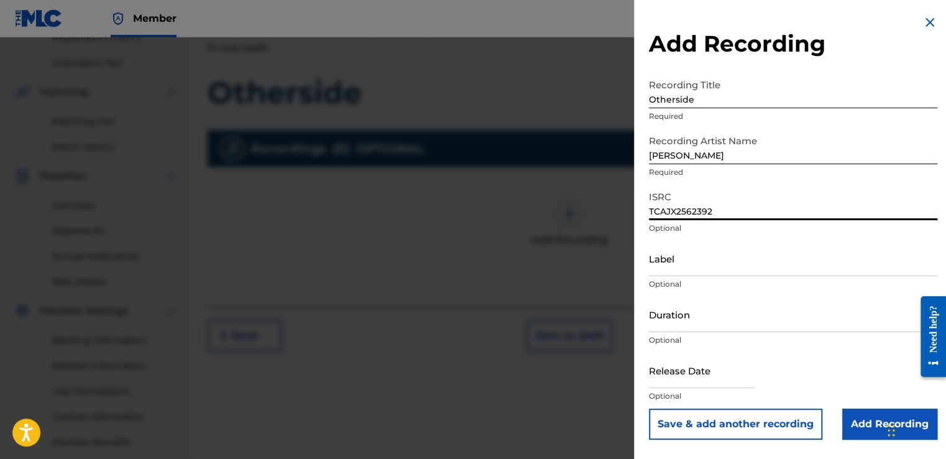
type input "TCAJX2562392"
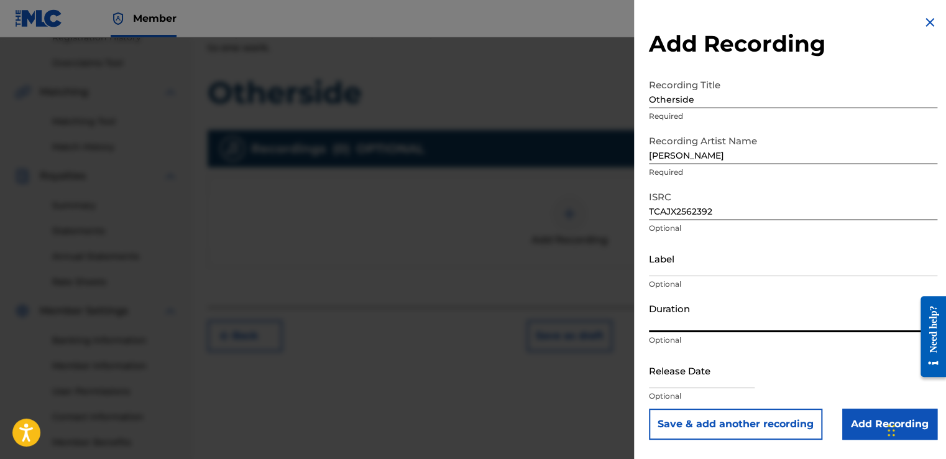
click at [714, 322] on input "Duration" at bounding box center [793, 314] width 288 height 35
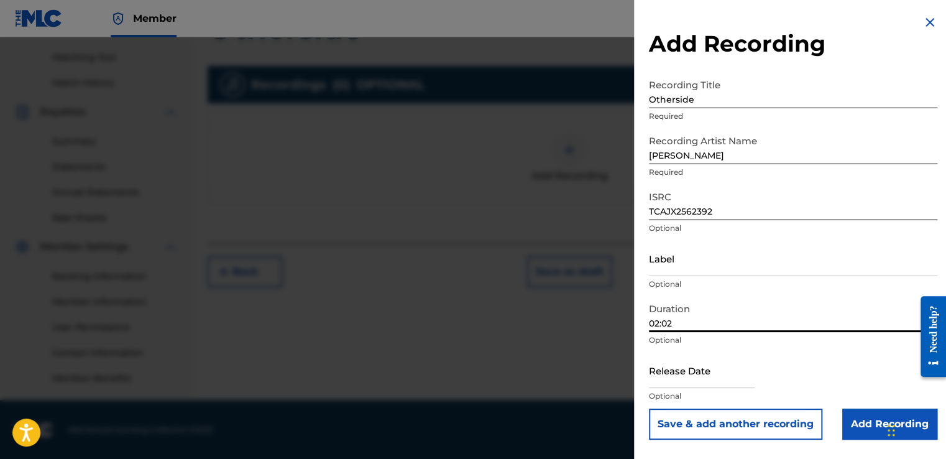
type input "02:02"
click at [711, 375] on input "text" at bounding box center [702, 369] width 106 height 35
select select "7"
select select "2025"
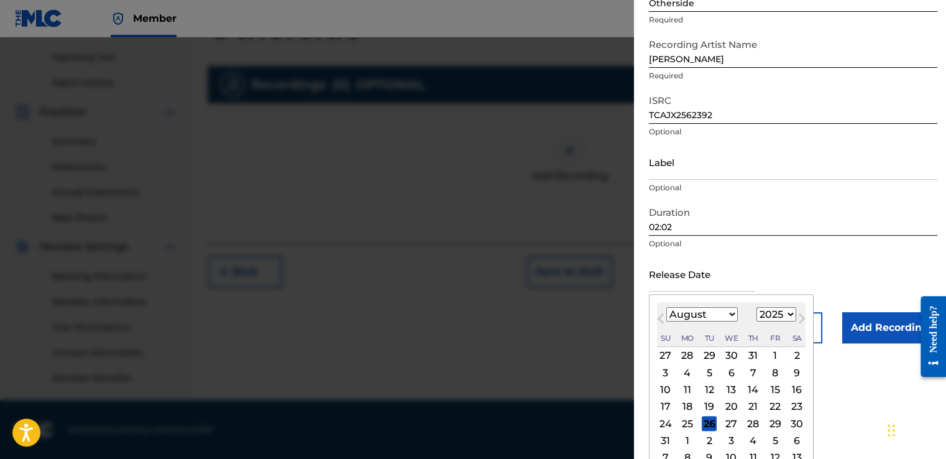
scroll to position [98, 0]
click at [797, 403] on div "23" at bounding box center [797, 404] width 15 height 15
type input "[DATE]"
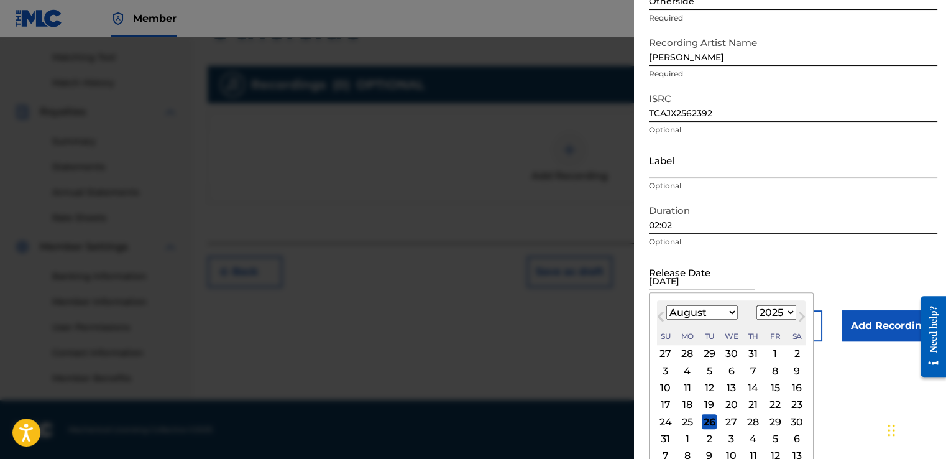
scroll to position [0, 0]
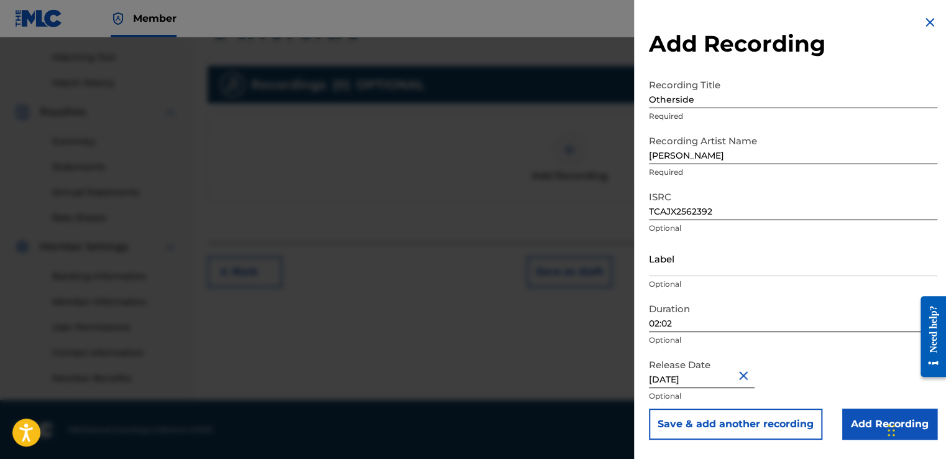
click at [853, 421] on input "Add Recording" at bounding box center [889, 423] width 95 height 31
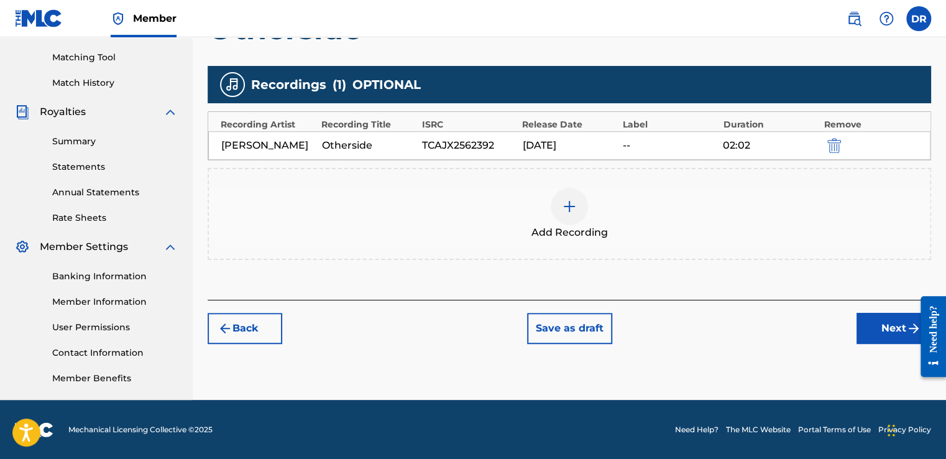
click at [877, 329] on button "Next" at bounding box center [894, 328] width 75 height 31
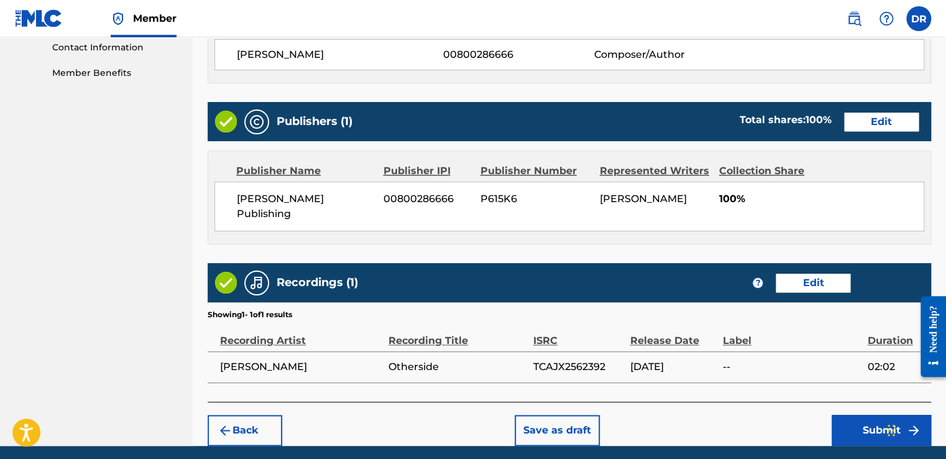
scroll to position [646, 0]
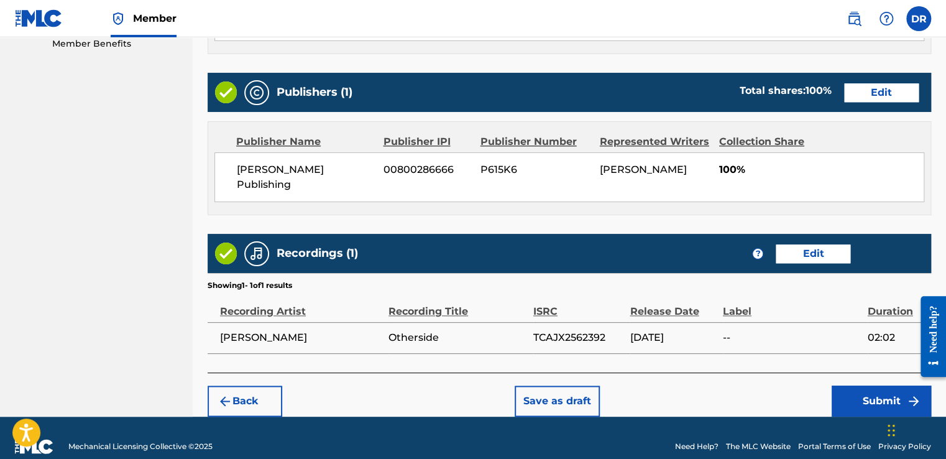
click at [863, 385] on button "Submit" at bounding box center [881, 400] width 99 height 31
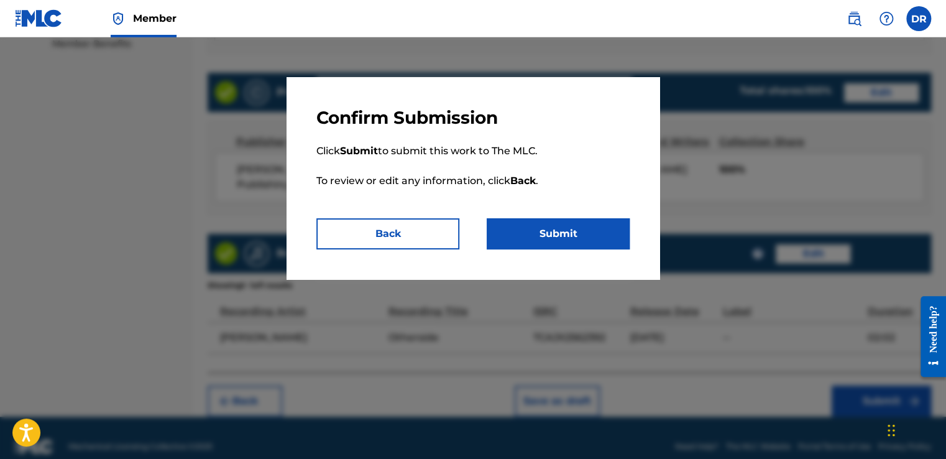
click at [553, 233] on button "Submit" at bounding box center [558, 233] width 143 height 31
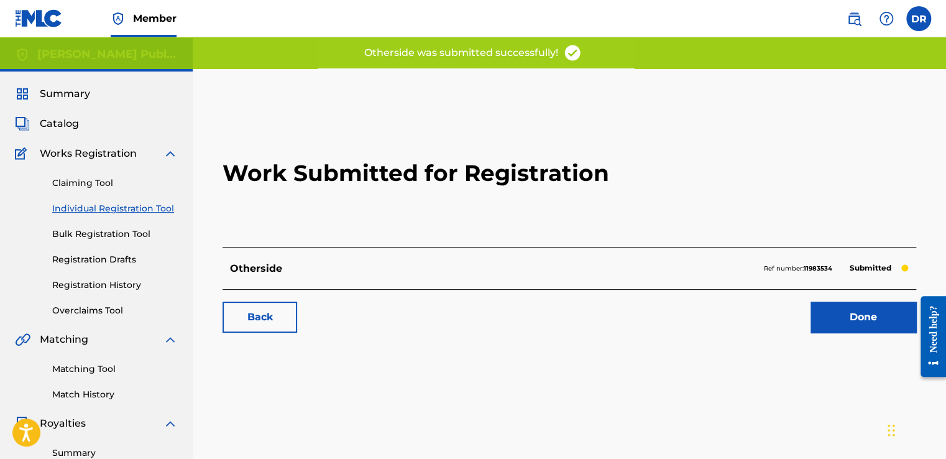
click at [845, 316] on link "Done" at bounding box center [864, 317] width 106 height 31
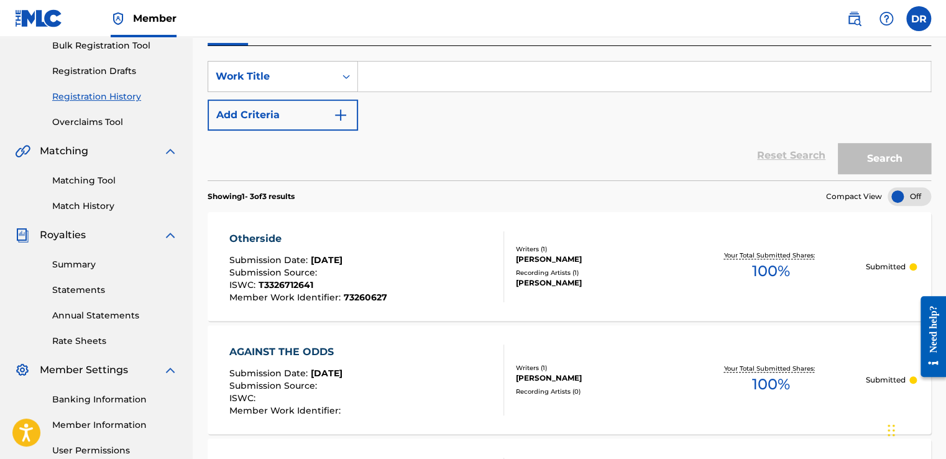
scroll to position [185, 0]
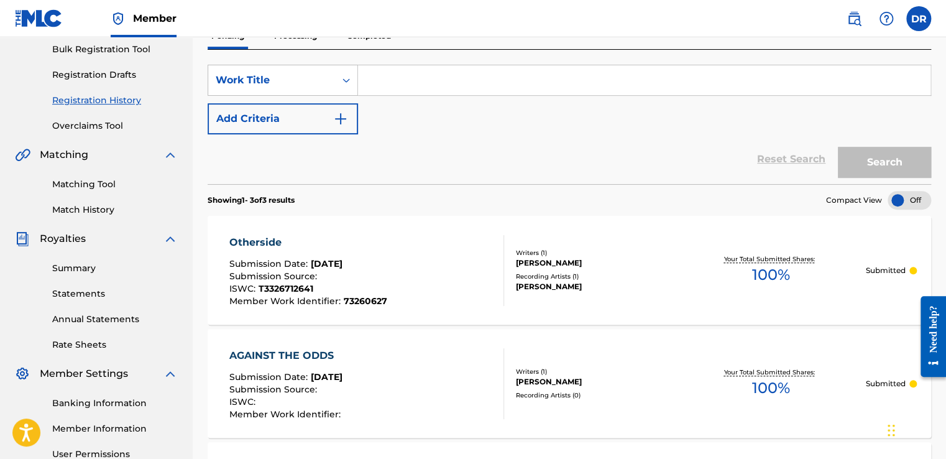
click at [82, 263] on link "Summary" at bounding box center [115, 268] width 126 height 13
